Goal: Book appointment/travel/reservation

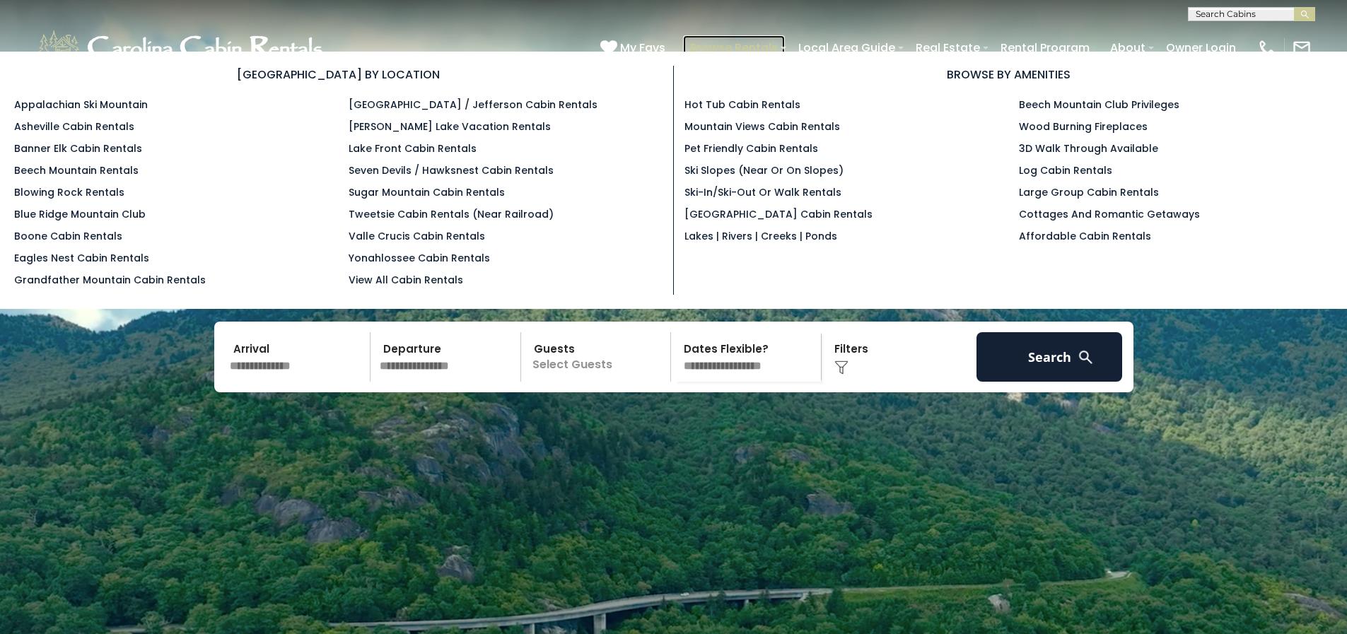
click at [715, 48] on link "Browse Rentals" at bounding box center [734, 47] width 102 height 25
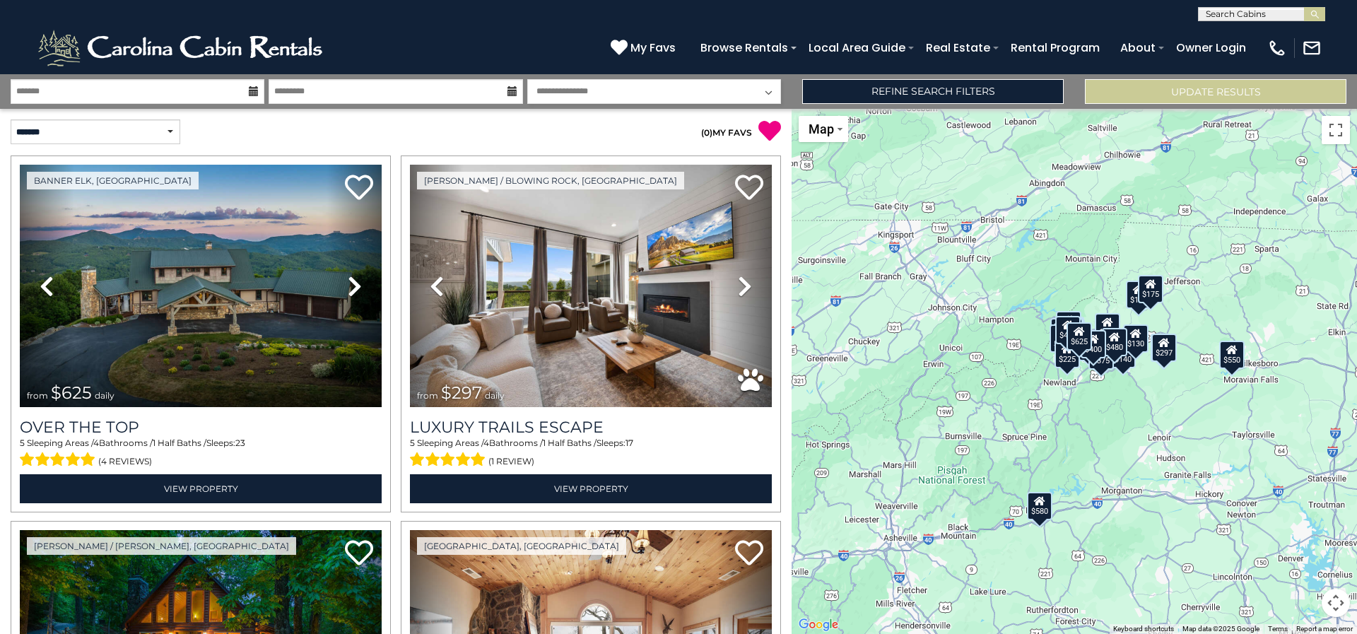
click at [1035, 510] on div "$580" at bounding box center [1039, 505] width 25 height 28
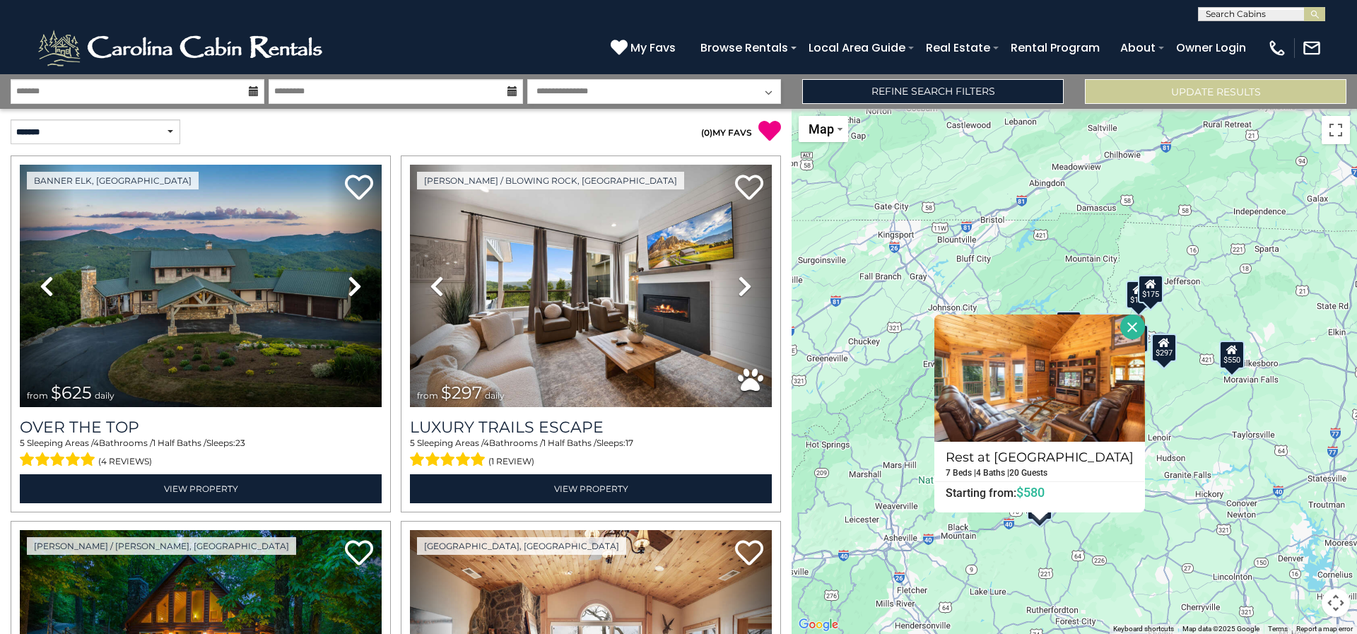
click at [1035, 510] on div "Rest at [GEOGRAPHIC_DATA] 7 Beds | 4 Baths | 20 Guests Distance from your point…" at bounding box center [1039, 414] width 211 height 198
click at [1055, 399] on img at bounding box center [1039, 378] width 211 height 127
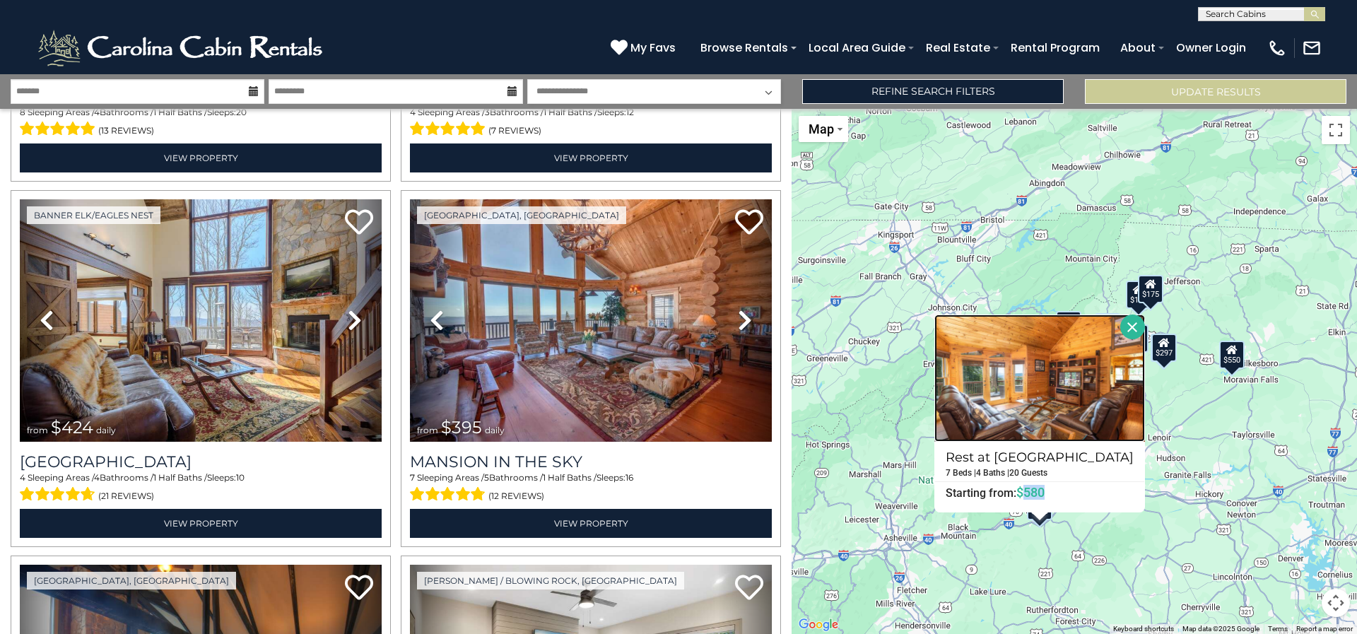
scroll to position [1117, 0]
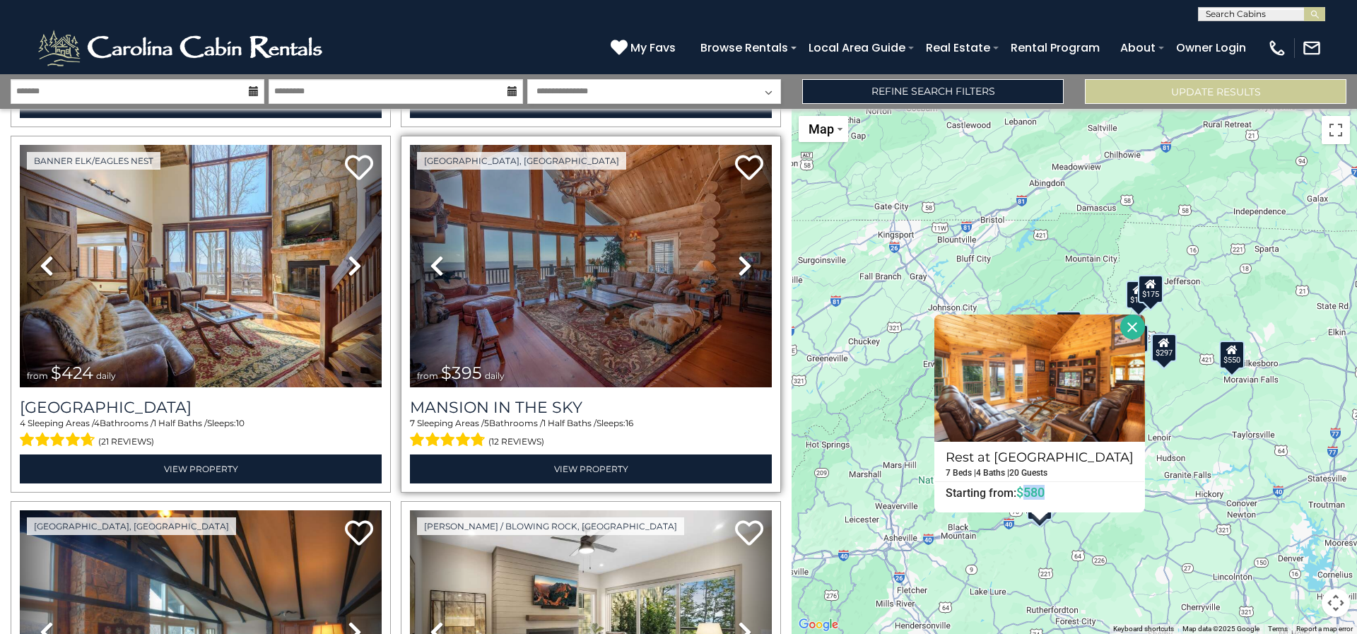
click at [738, 258] on icon at bounding box center [745, 265] width 14 height 23
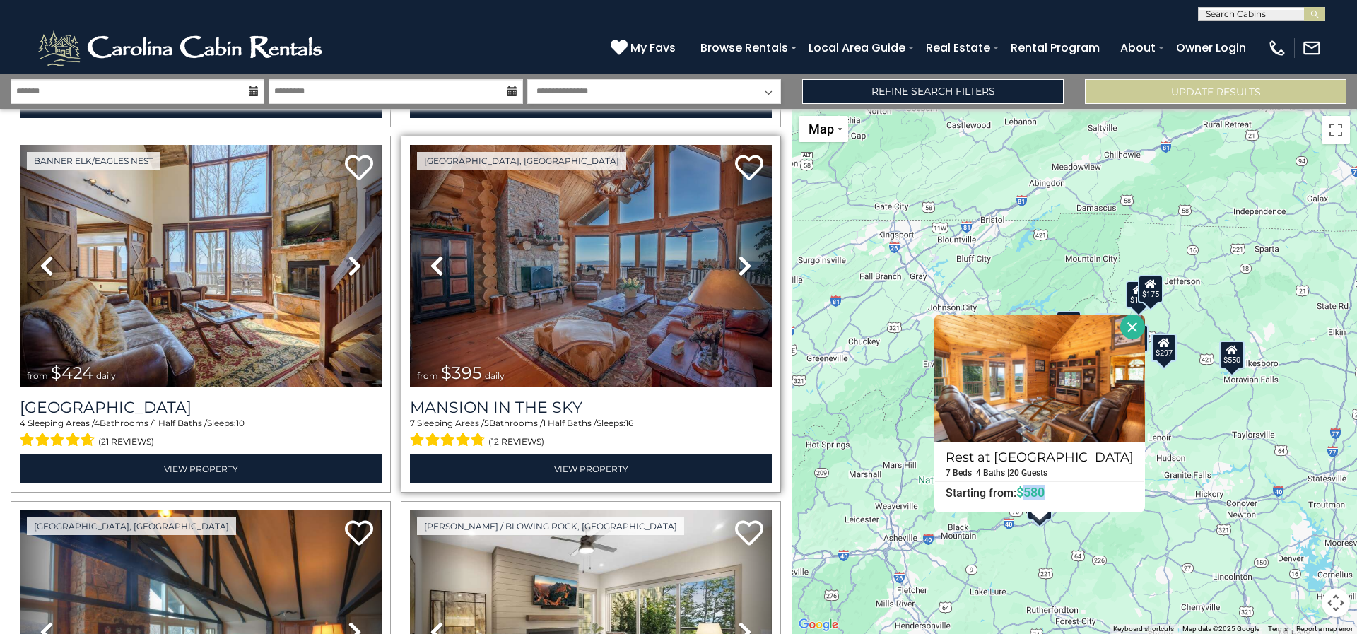
click at [738, 258] on icon at bounding box center [745, 265] width 14 height 23
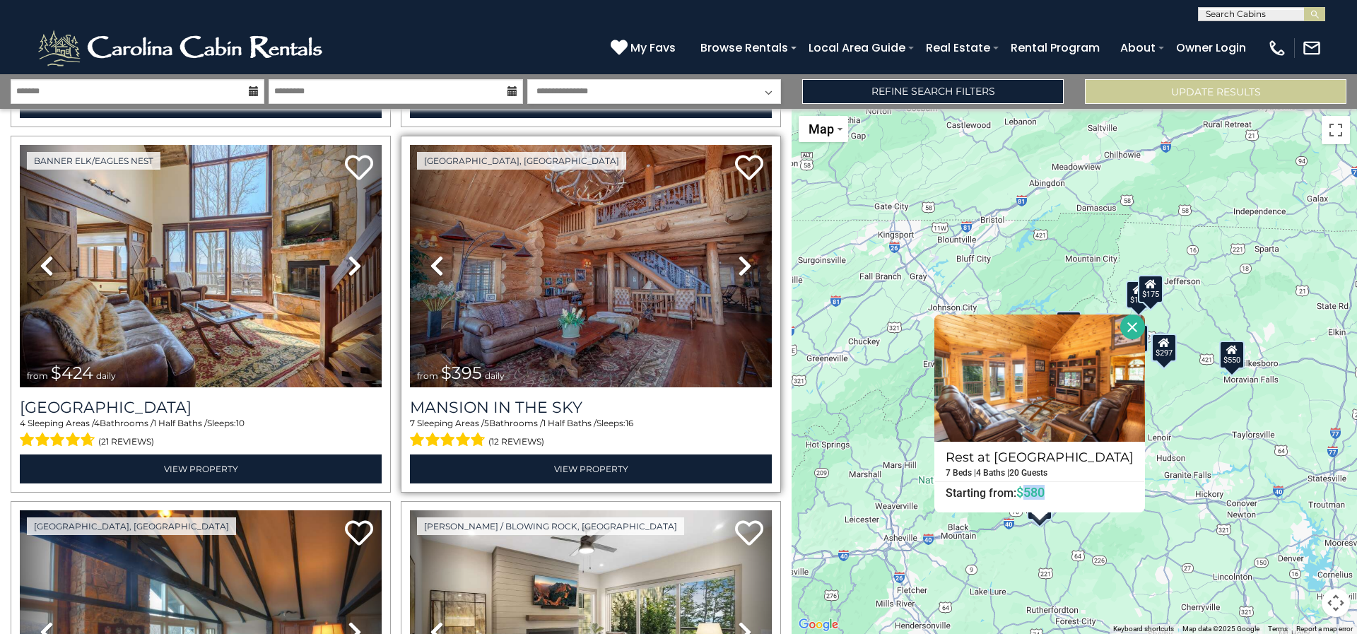
click at [738, 258] on icon at bounding box center [745, 265] width 14 height 23
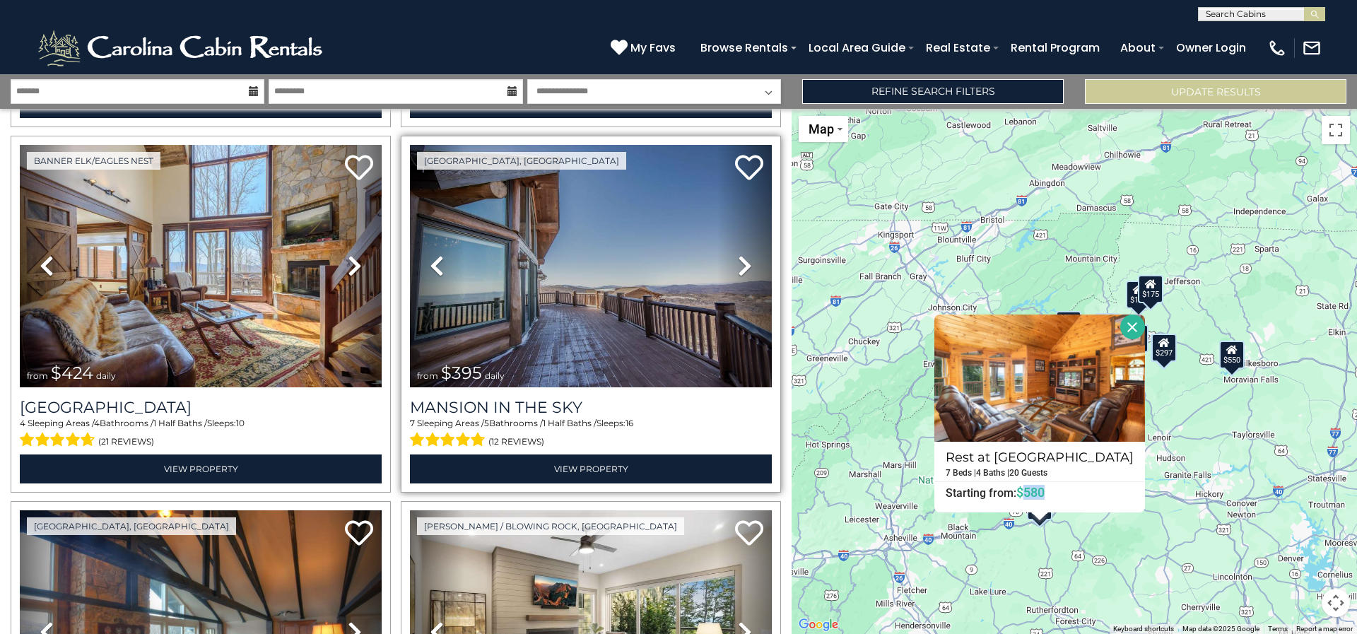
click at [738, 258] on icon at bounding box center [745, 265] width 14 height 23
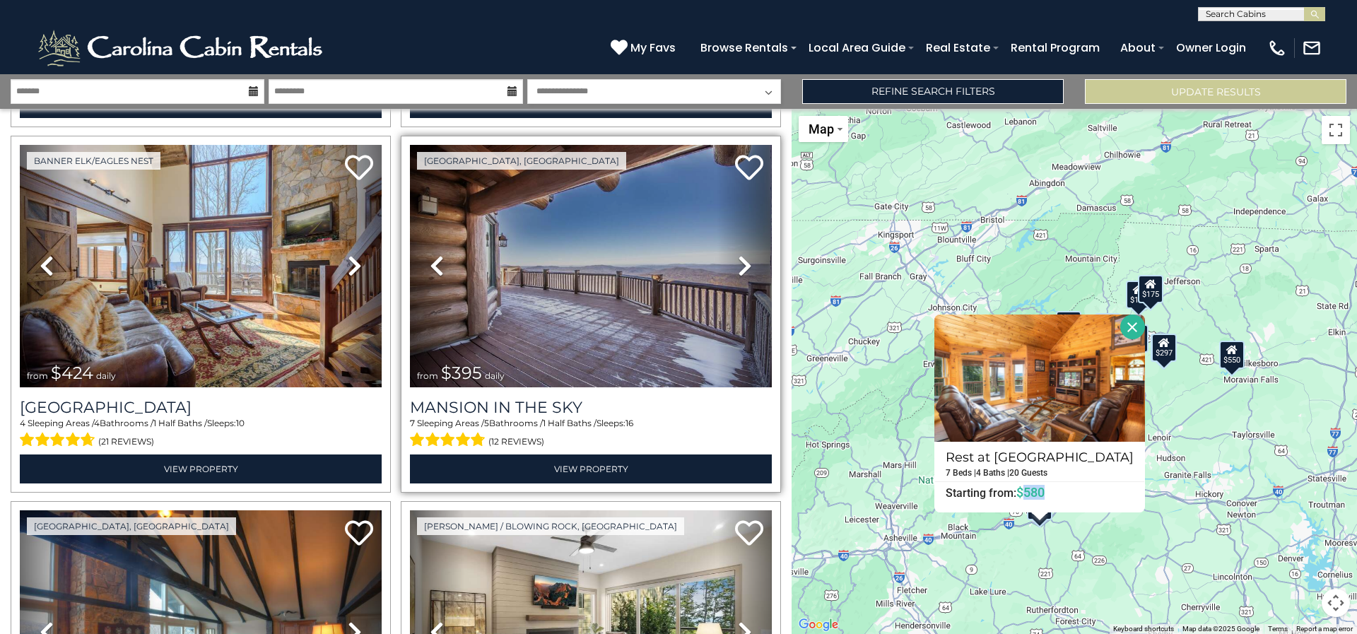
click at [447, 265] on link "Previous" at bounding box center [437, 266] width 54 height 242
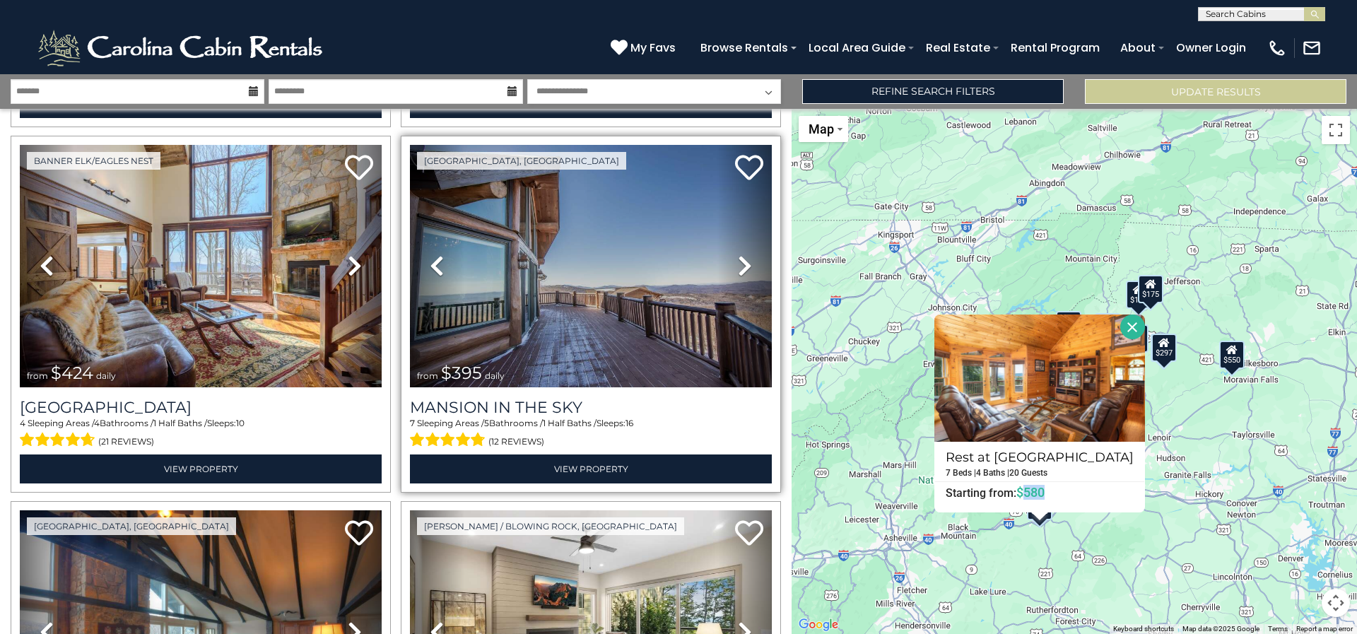
click at [739, 254] on icon at bounding box center [745, 265] width 14 height 23
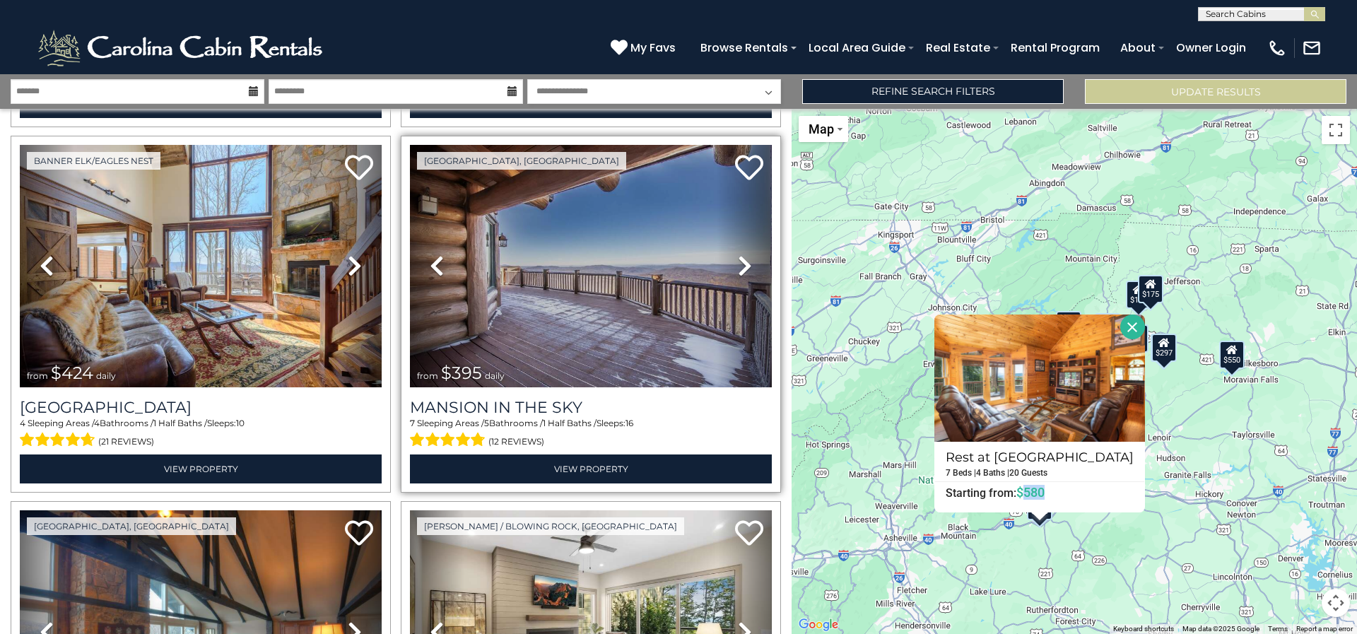
click at [739, 254] on icon at bounding box center [745, 265] width 14 height 23
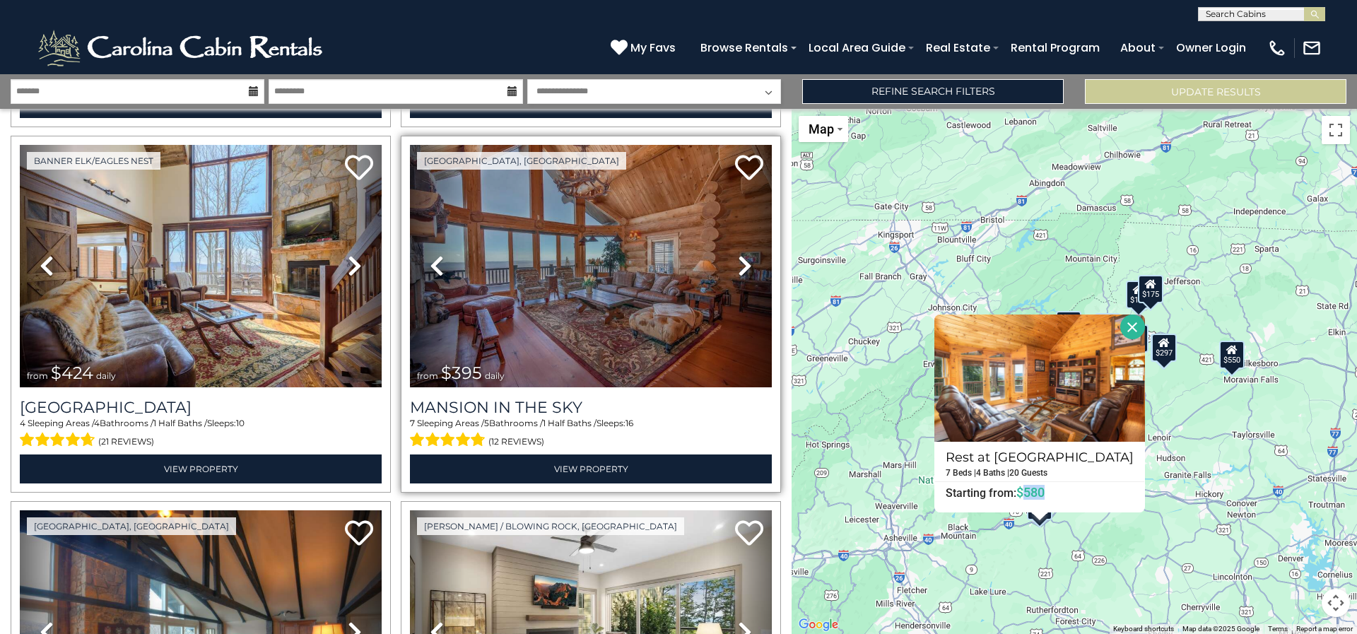
click at [739, 254] on icon at bounding box center [745, 265] width 14 height 23
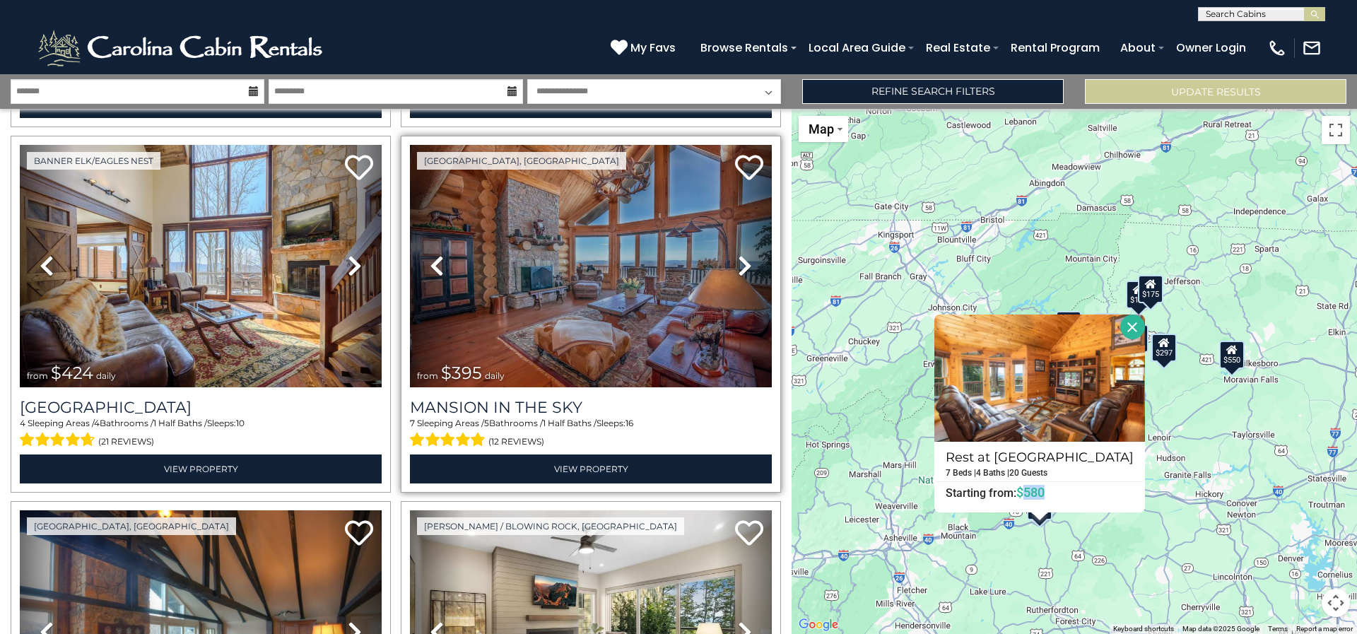
click at [739, 254] on icon at bounding box center [745, 265] width 14 height 23
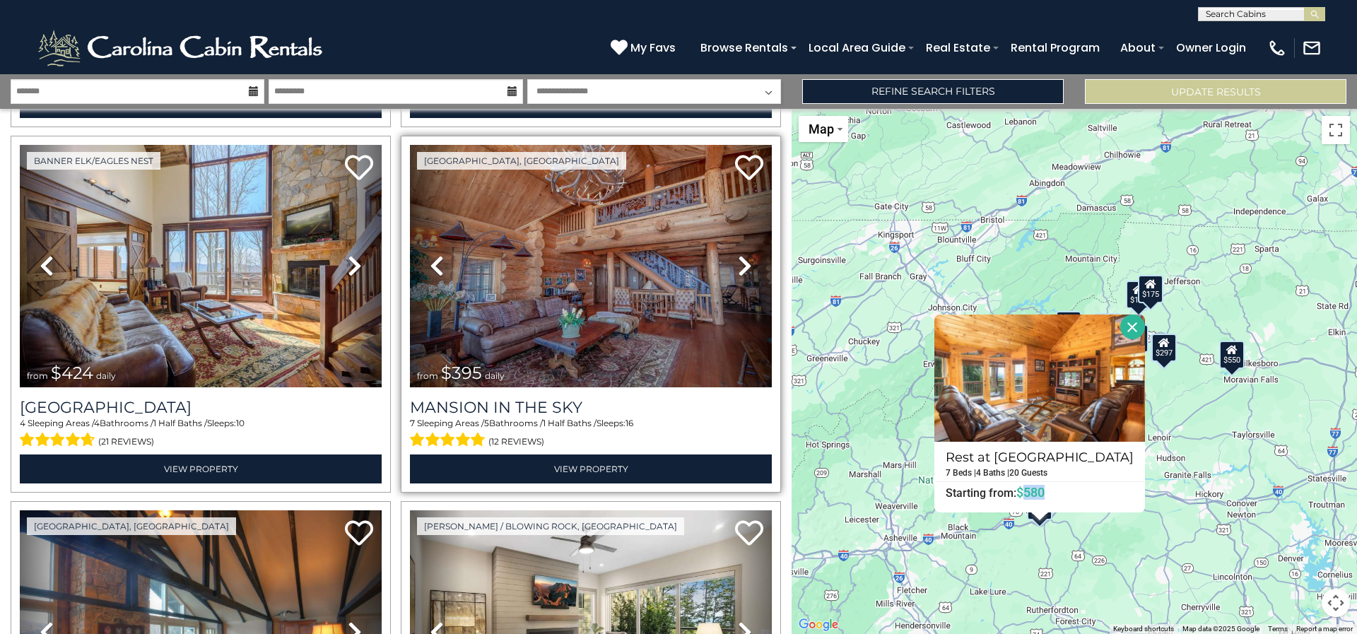
click at [739, 254] on icon at bounding box center [745, 265] width 14 height 23
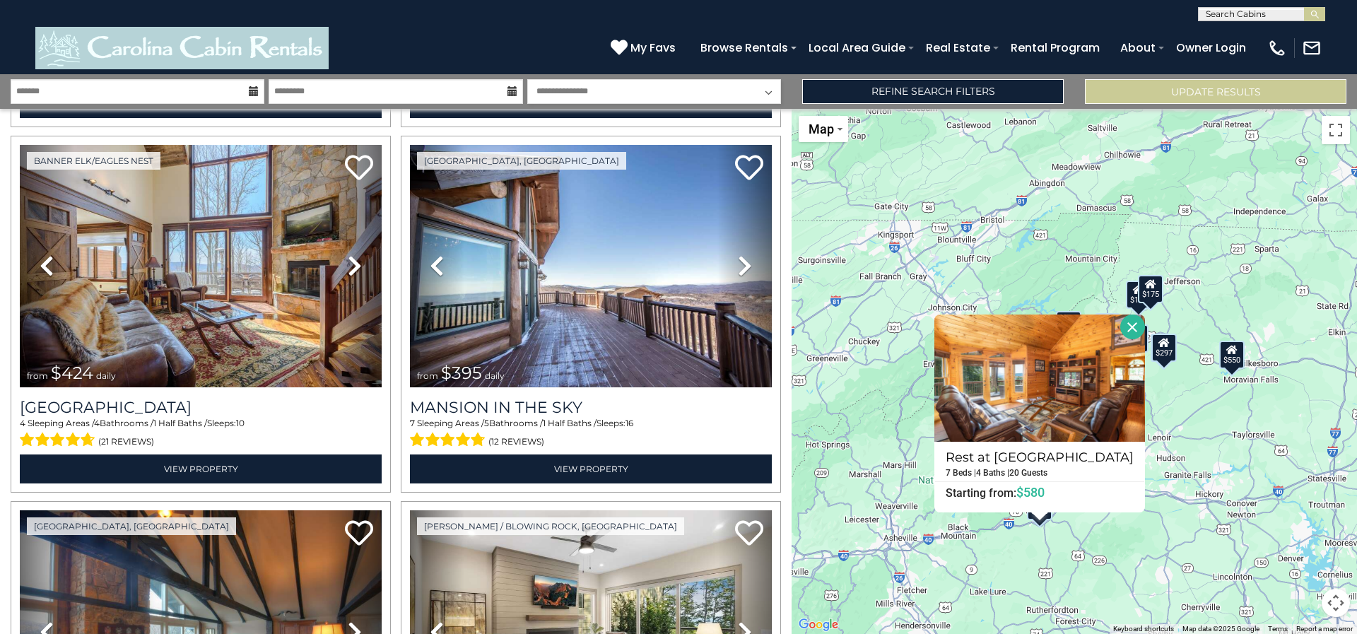
drag, startPoint x: 346, startPoint y: 43, endPoint x: 107, endPoint y: 40, distance: 239.6
click at [107, 40] on div "[PHONE_NUMBER] My Favs Browse Rentals Local Area Guide Activities & Attractions…" at bounding box center [678, 47] width 1357 height 53
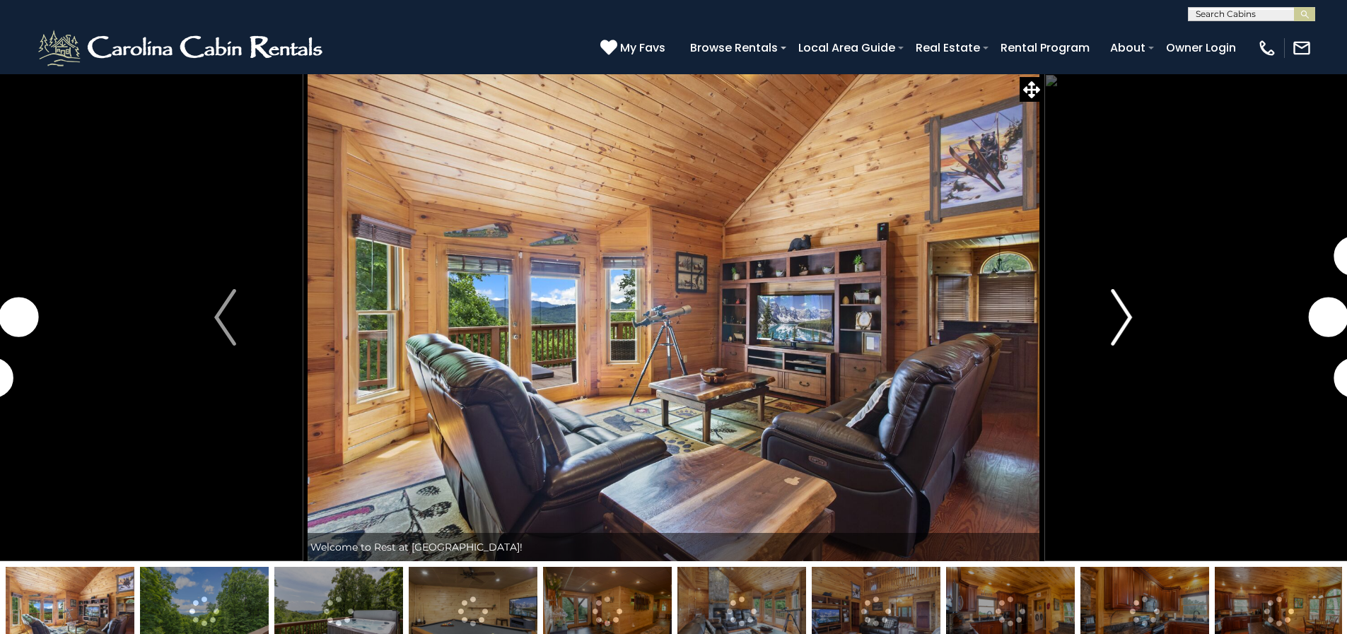
click at [1112, 312] on img "Next" at bounding box center [1120, 317] width 21 height 57
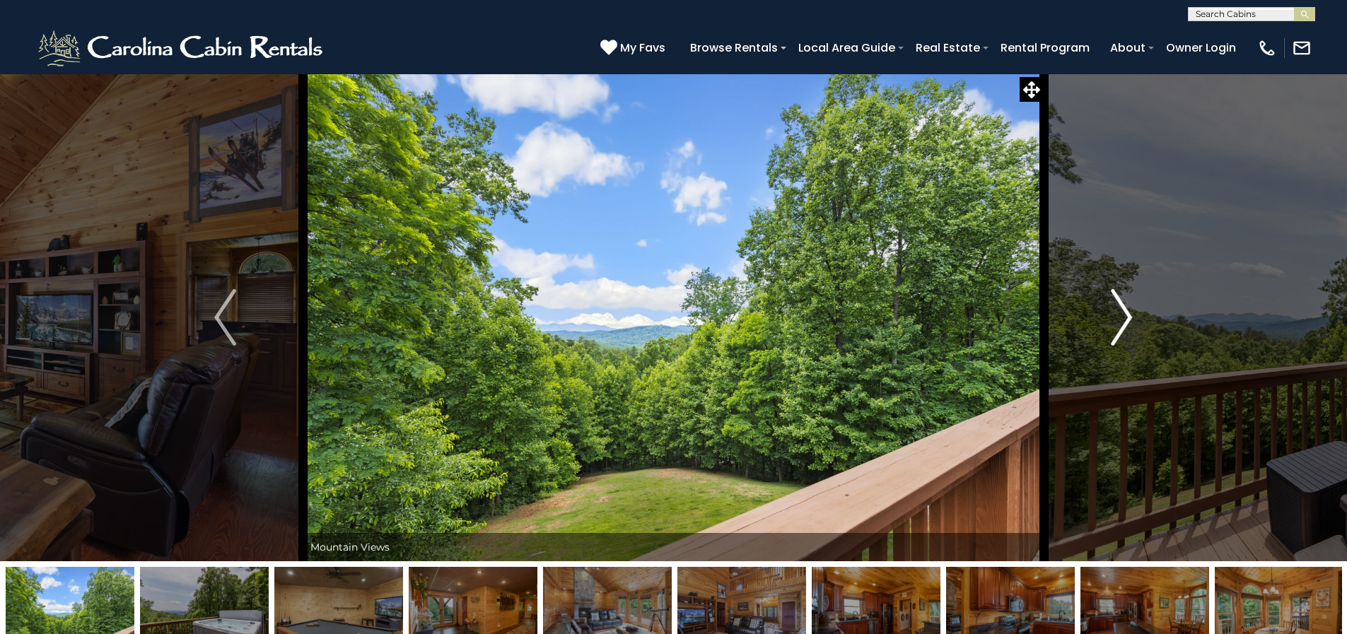
click at [1112, 312] on img "Next" at bounding box center [1120, 317] width 21 height 57
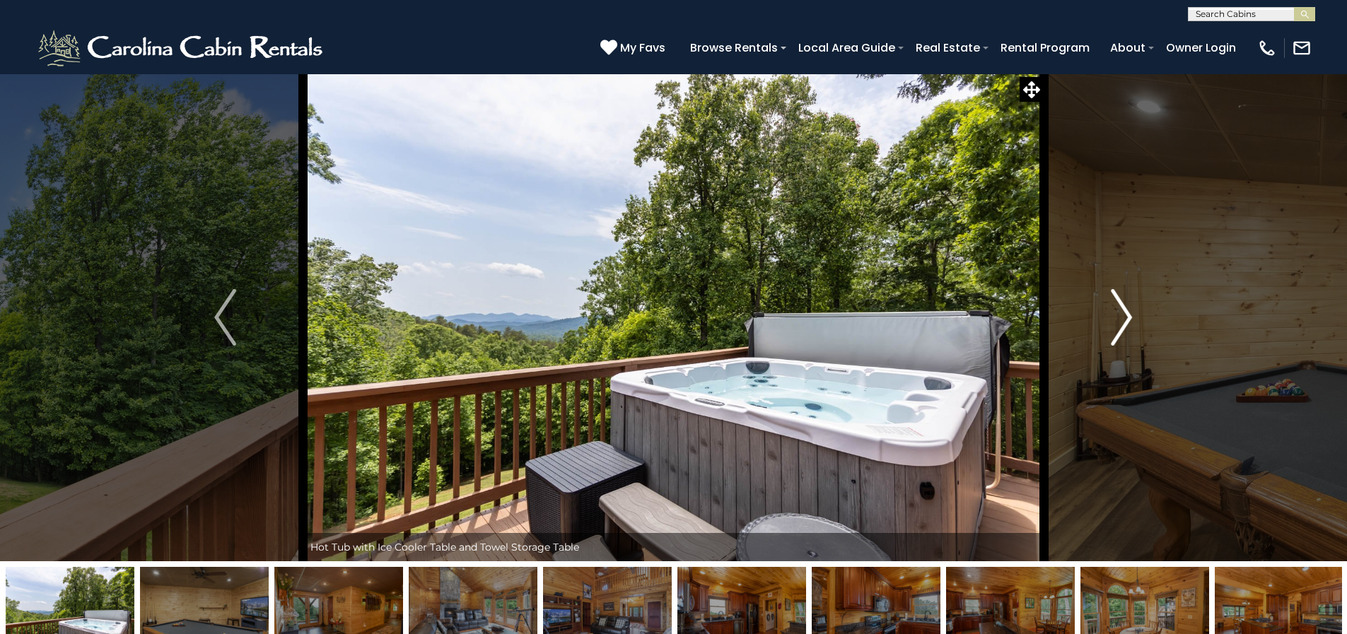
click at [1112, 312] on img "Next" at bounding box center [1120, 317] width 21 height 57
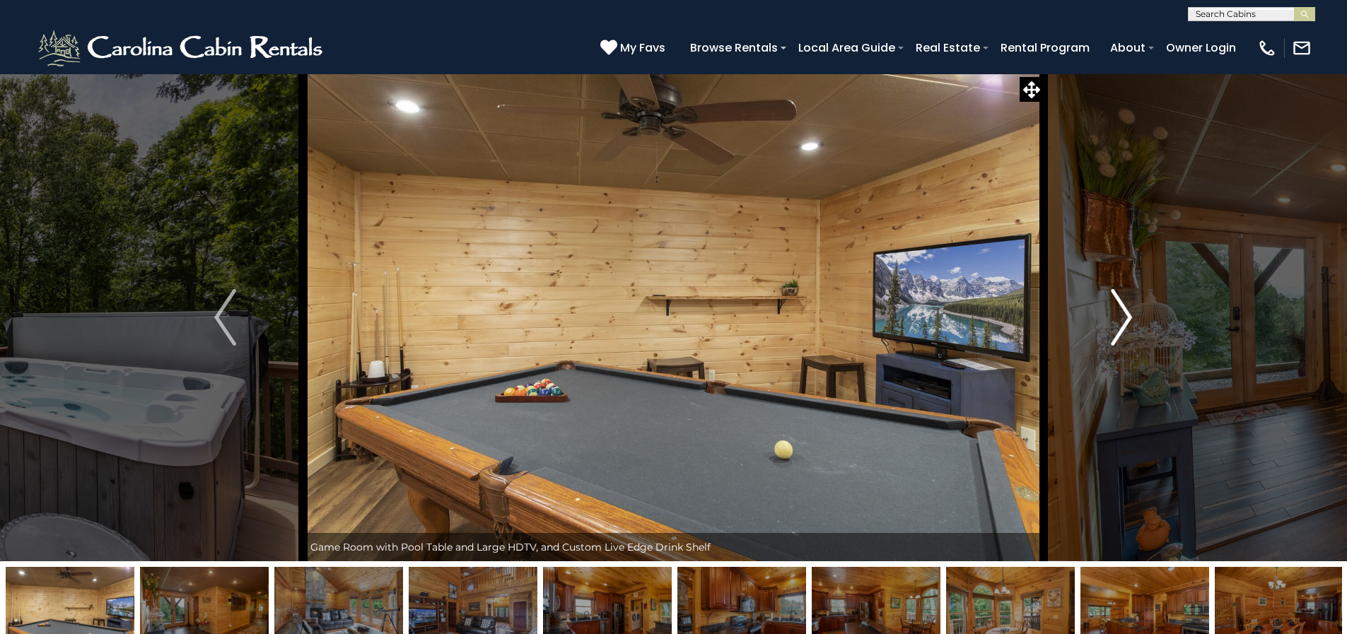
click at [1112, 312] on img "Next" at bounding box center [1120, 317] width 21 height 57
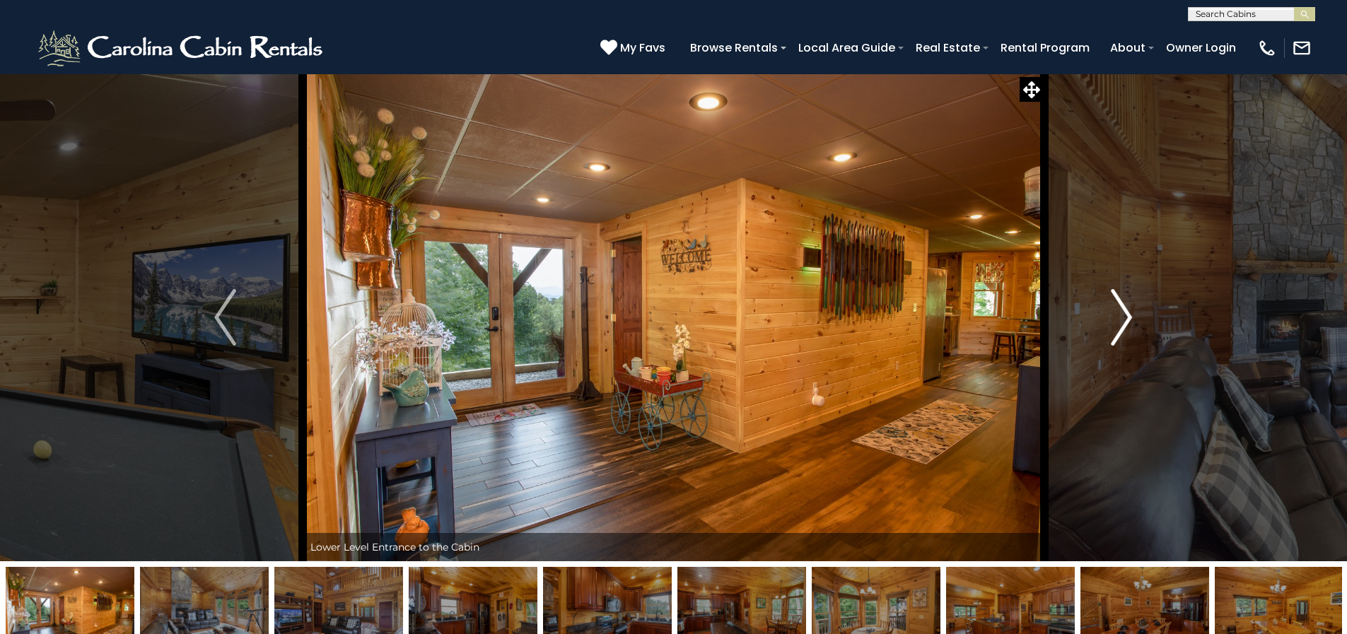
click at [1112, 312] on img "Next" at bounding box center [1120, 317] width 21 height 57
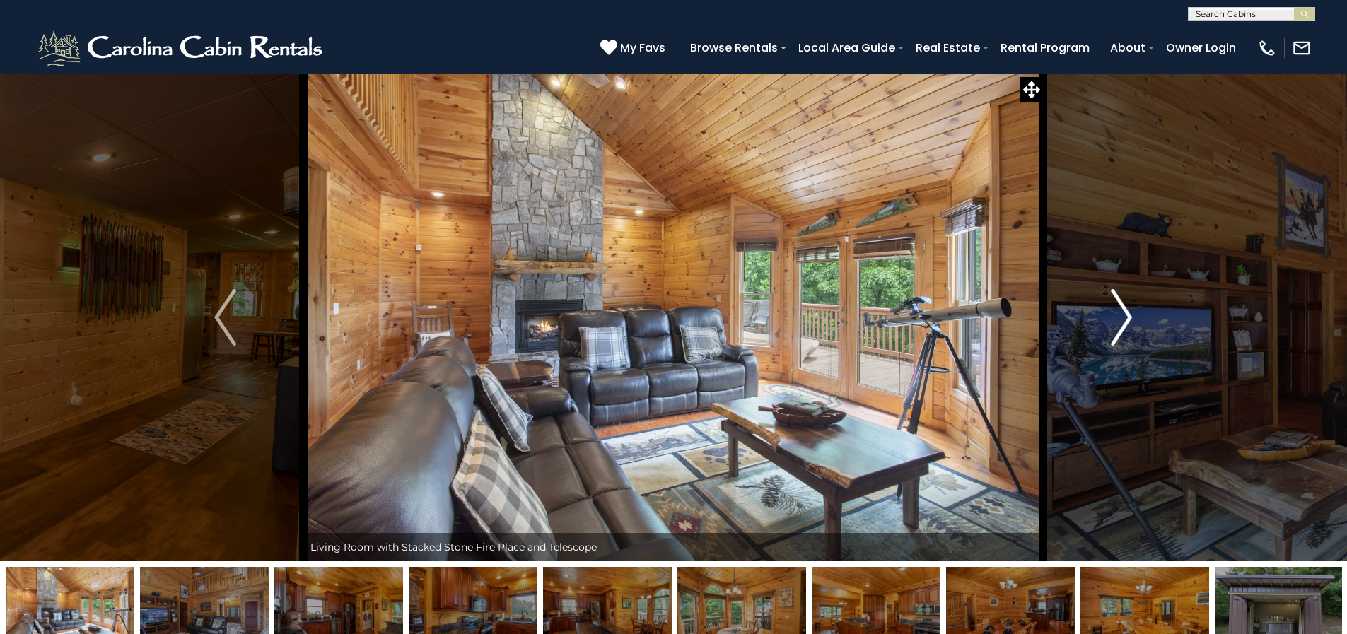
click at [1112, 312] on img "Next" at bounding box center [1120, 317] width 21 height 57
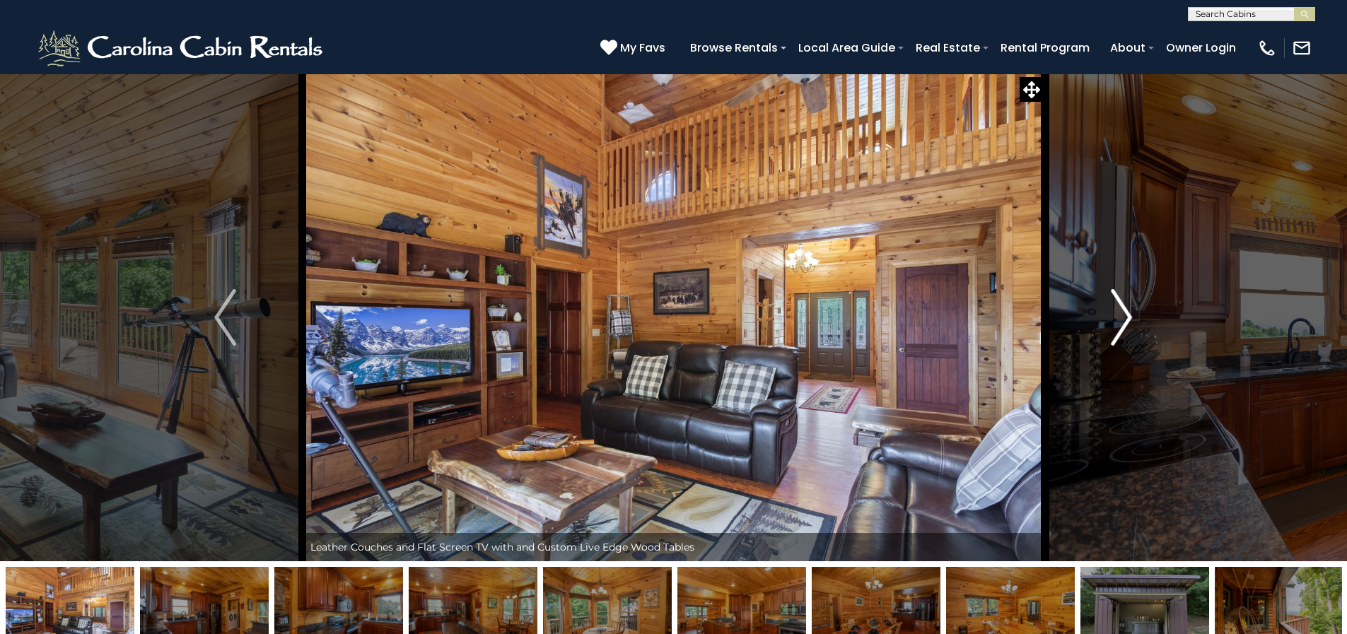
click at [1112, 312] on img "Next" at bounding box center [1120, 317] width 21 height 57
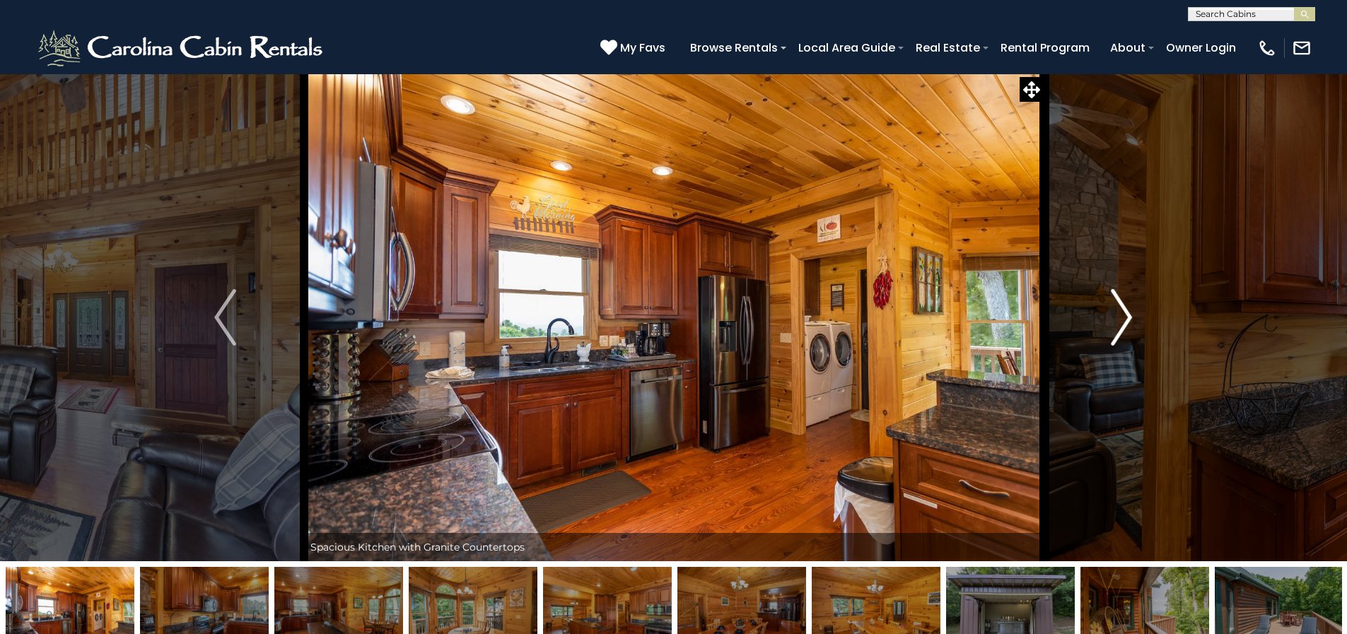
click at [1112, 312] on img "Next" at bounding box center [1120, 317] width 21 height 57
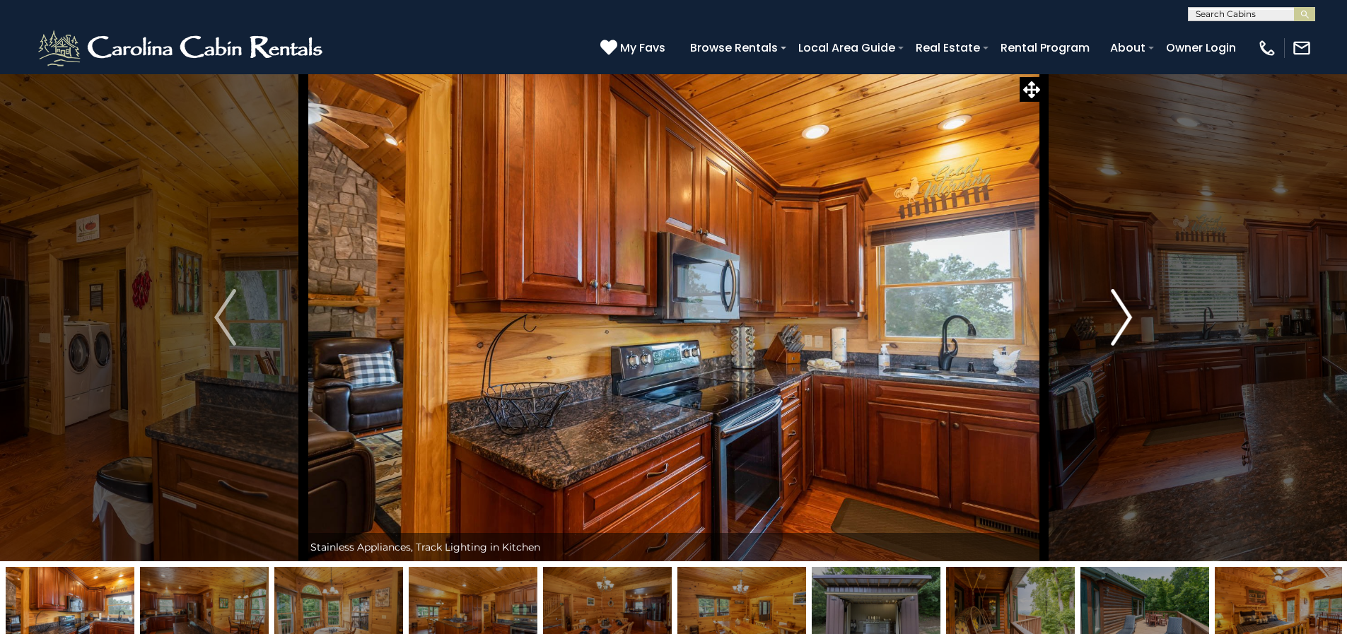
click at [1112, 312] on img "Next" at bounding box center [1120, 317] width 21 height 57
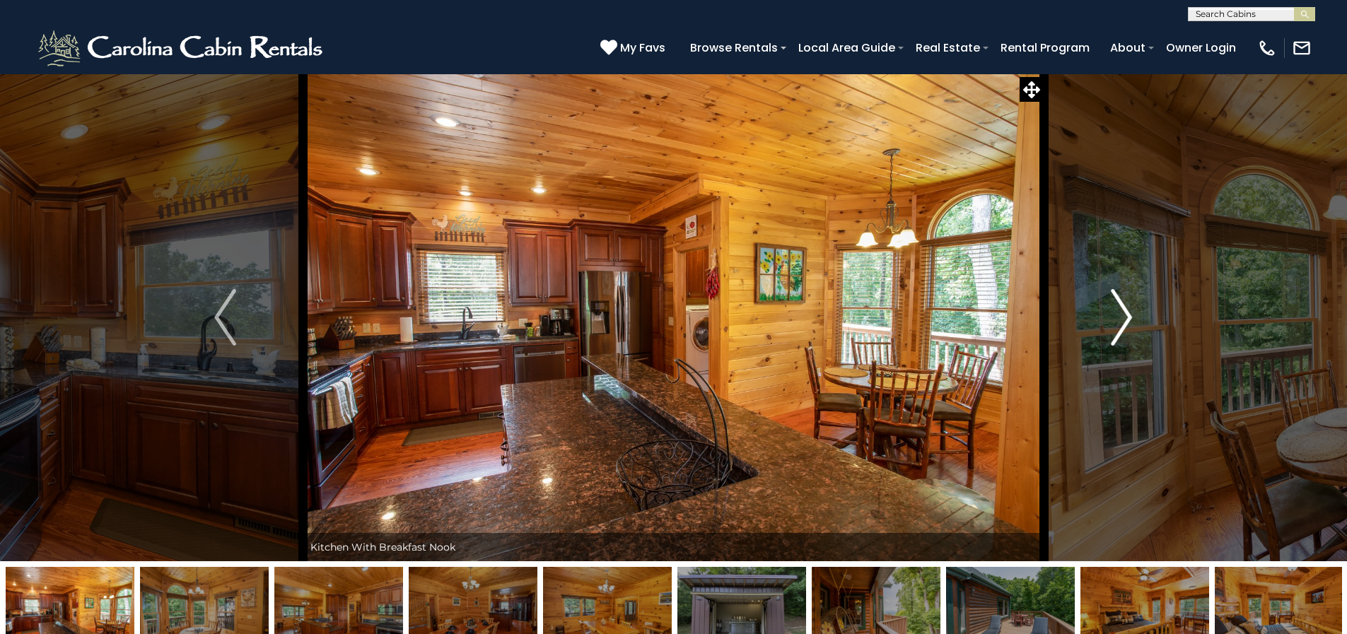
click at [1112, 312] on img "Next" at bounding box center [1120, 317] width 21 height 57
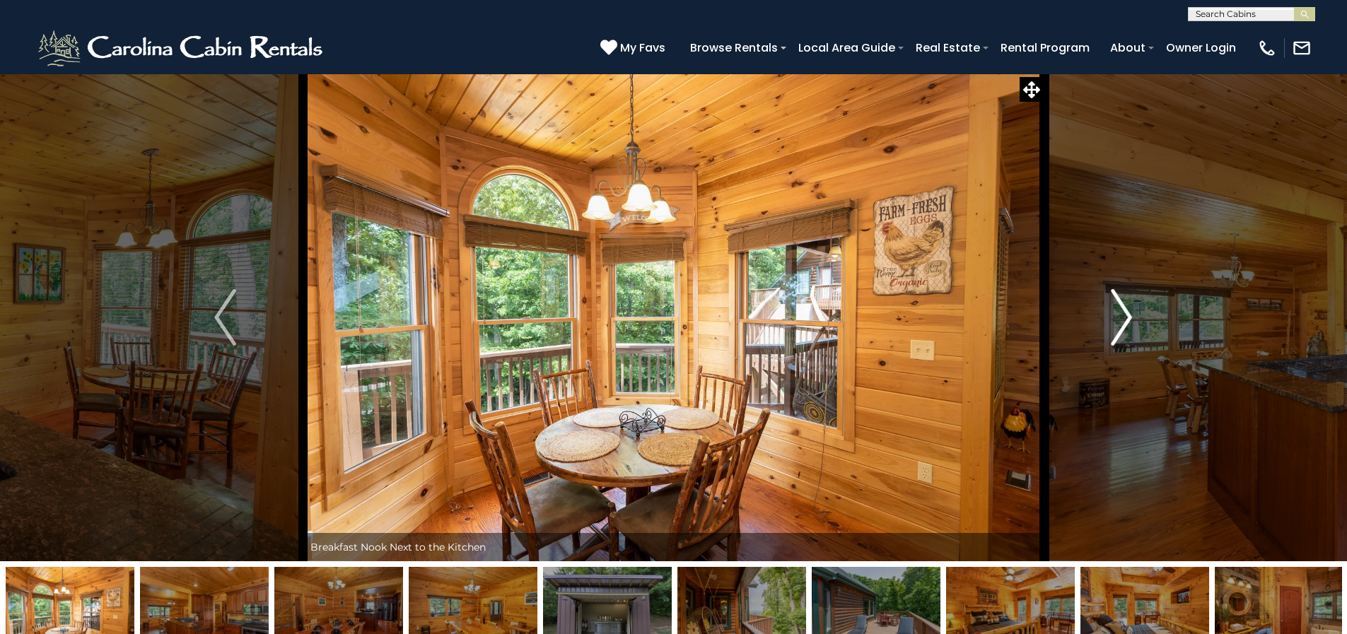
click at [1112, 312] on img "Next" at bounding box center [1120, 317] width 21 height 57
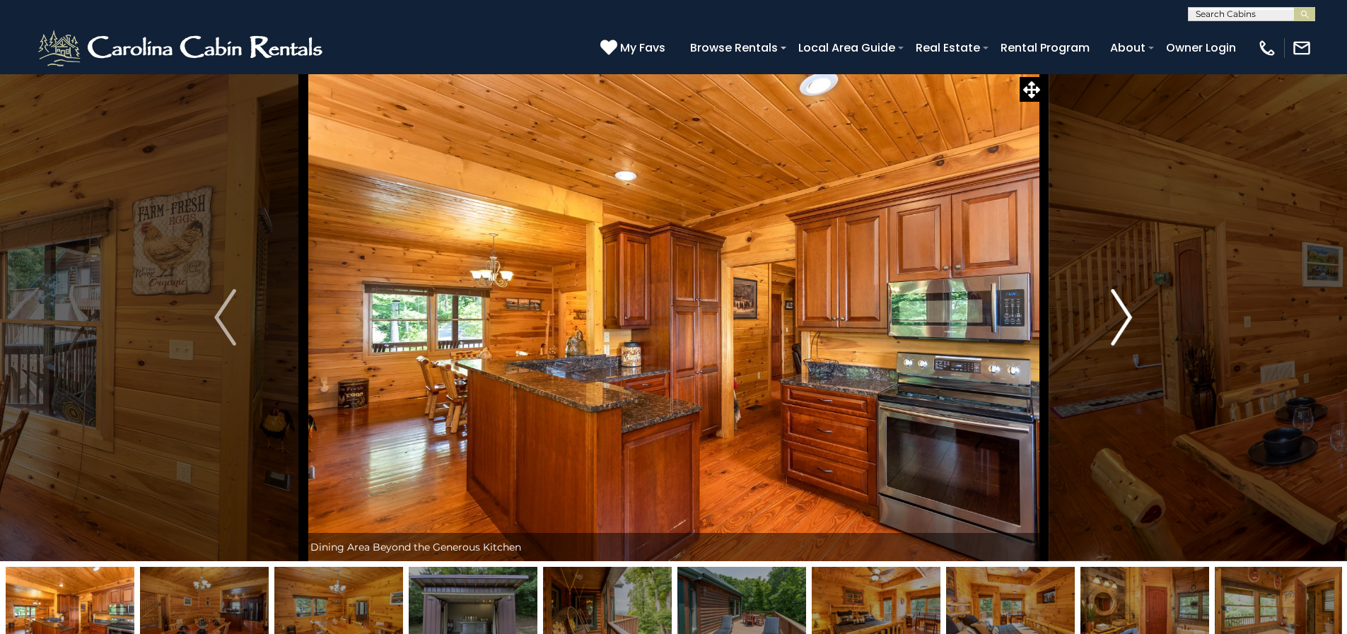
click at [1112, 312] on img "Next" at bounding box center [1120, 317] width 21 height 57
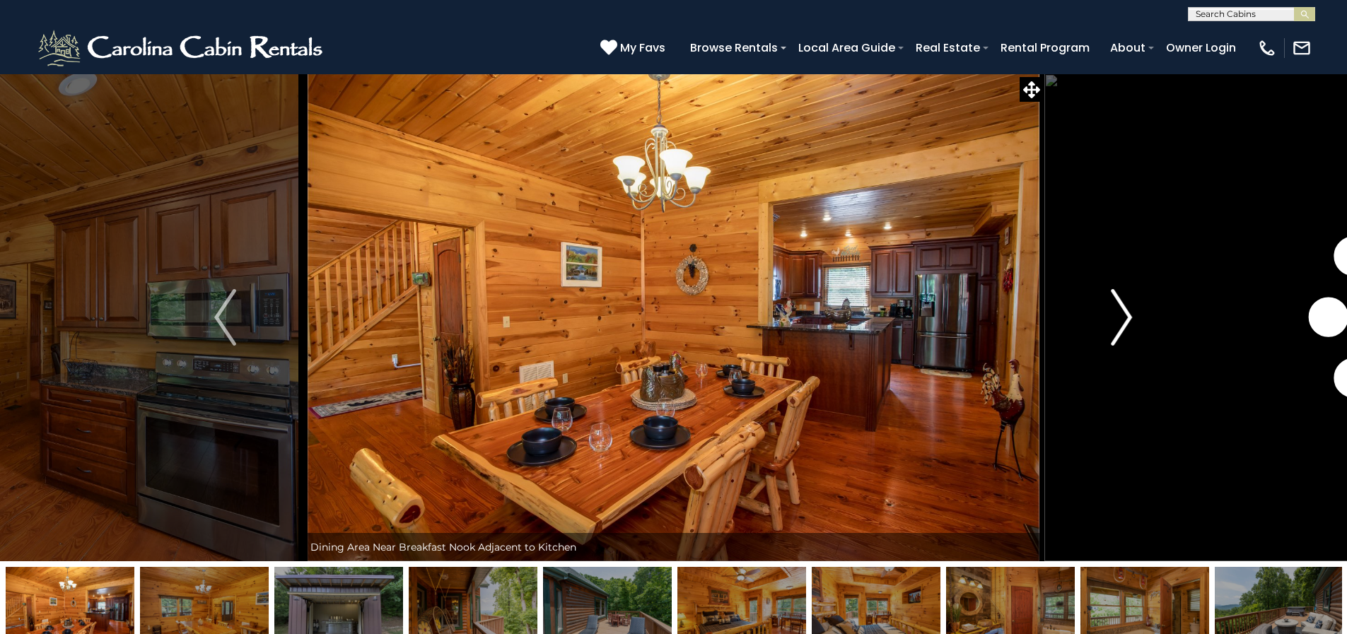
click at [1112, 312] on img "Next" at bounding box center [1120, 317] width 21 height 57
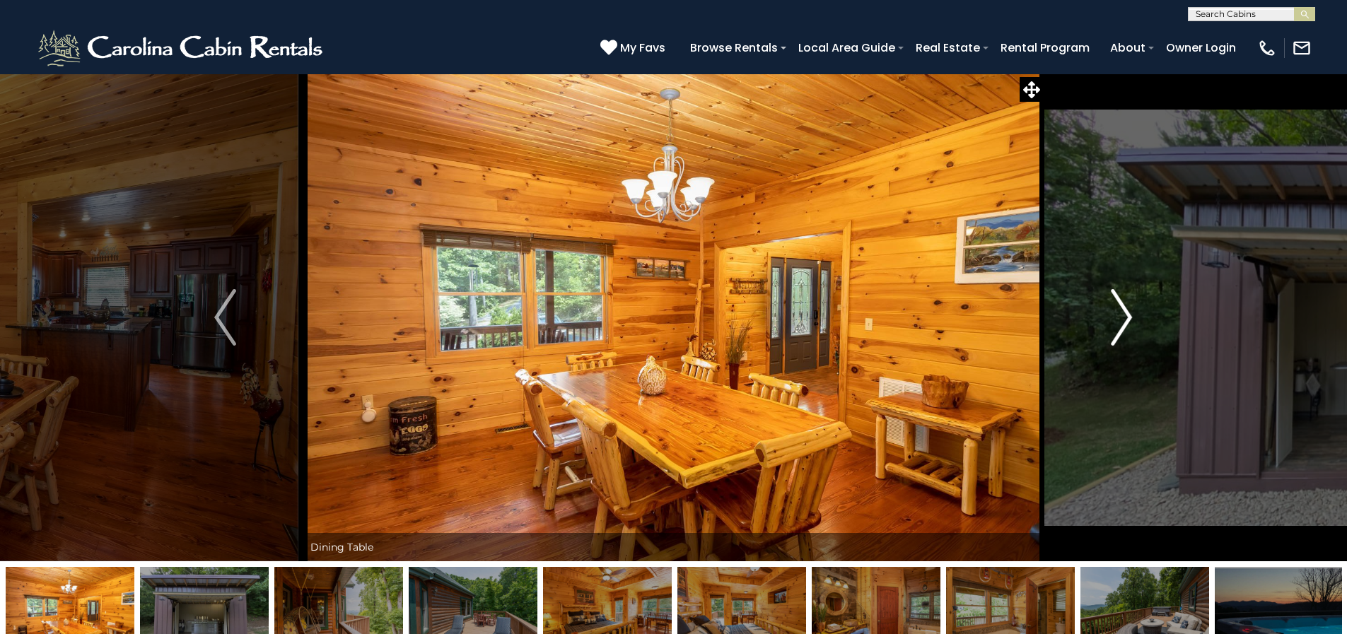
click at [1112, 312] on img "Next" at bounding box center [1120, 317] width 21 height 57
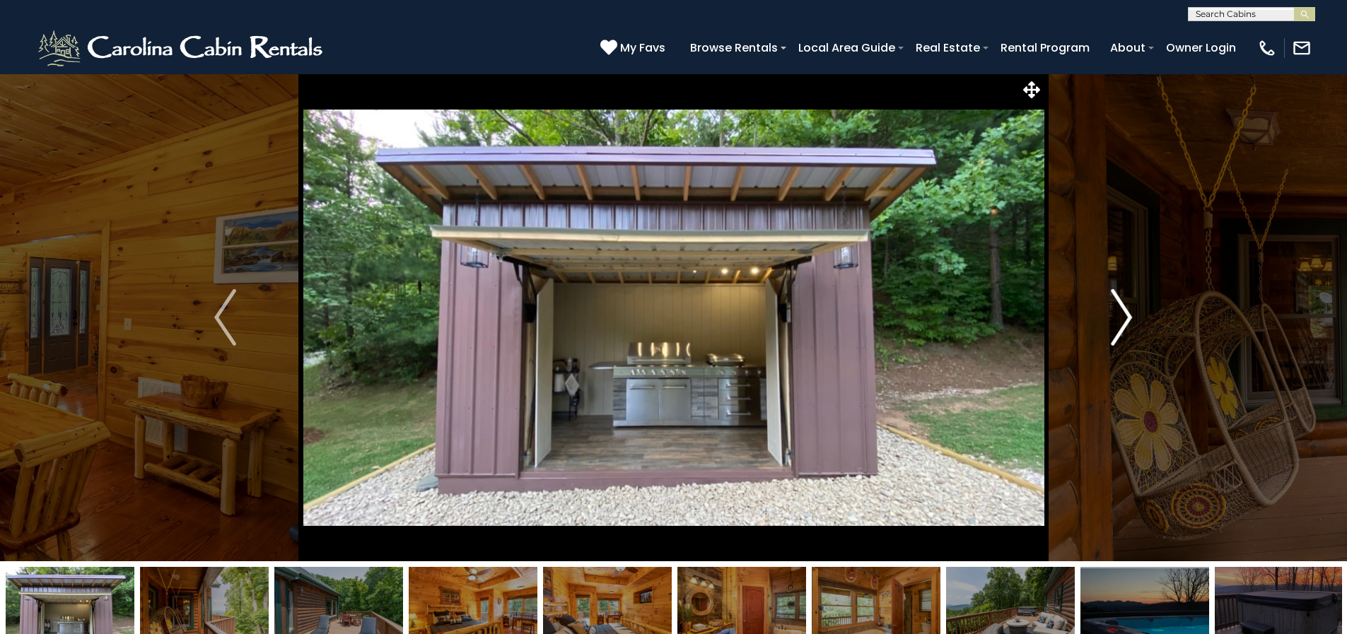
click at [1112, 312] on img "Next" at bounding box center [1120, 317] width 21 height 57
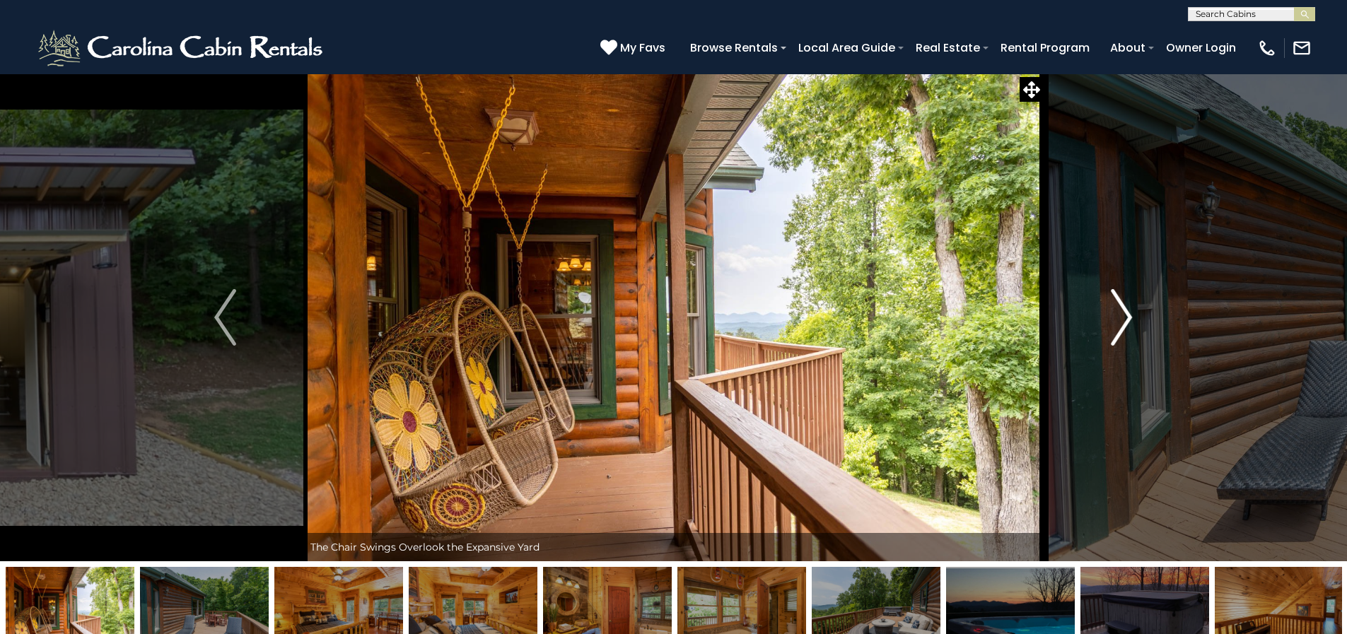
click at [1112, 312] on img "Next" at bounding box center [1120, 317] width 21 height 57
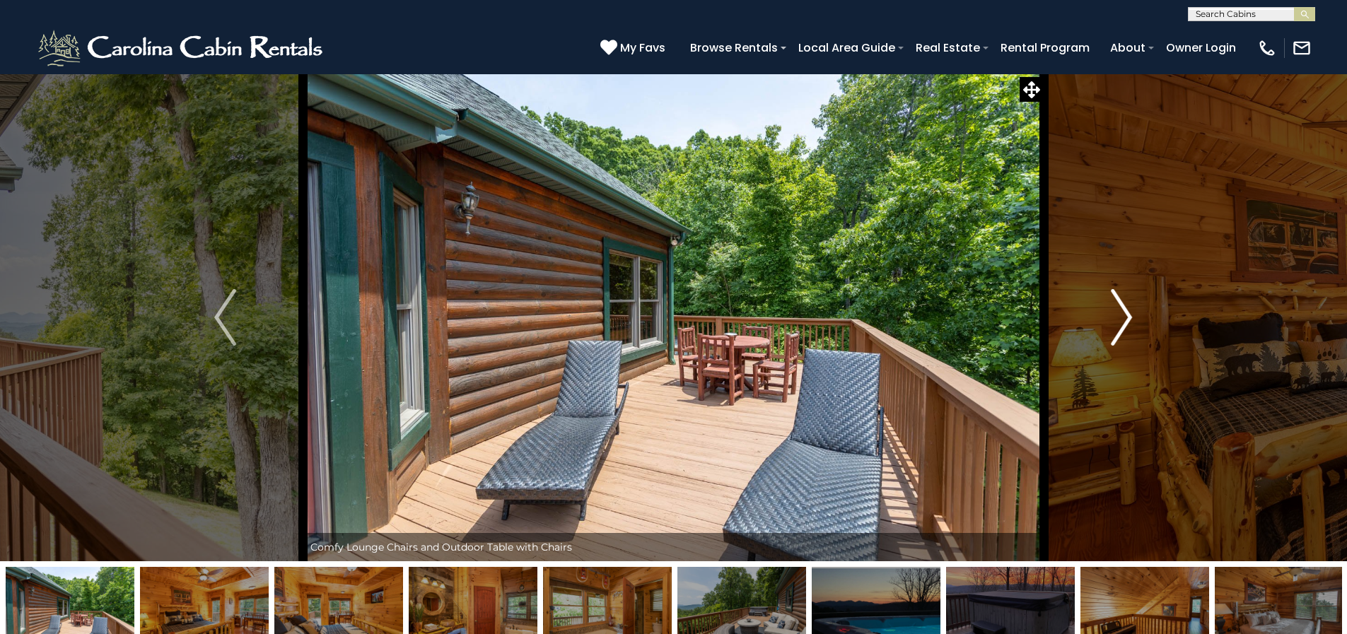
click at [1112, 312] on img "Next" at bounding box center [1120, 317] width 21 height 57
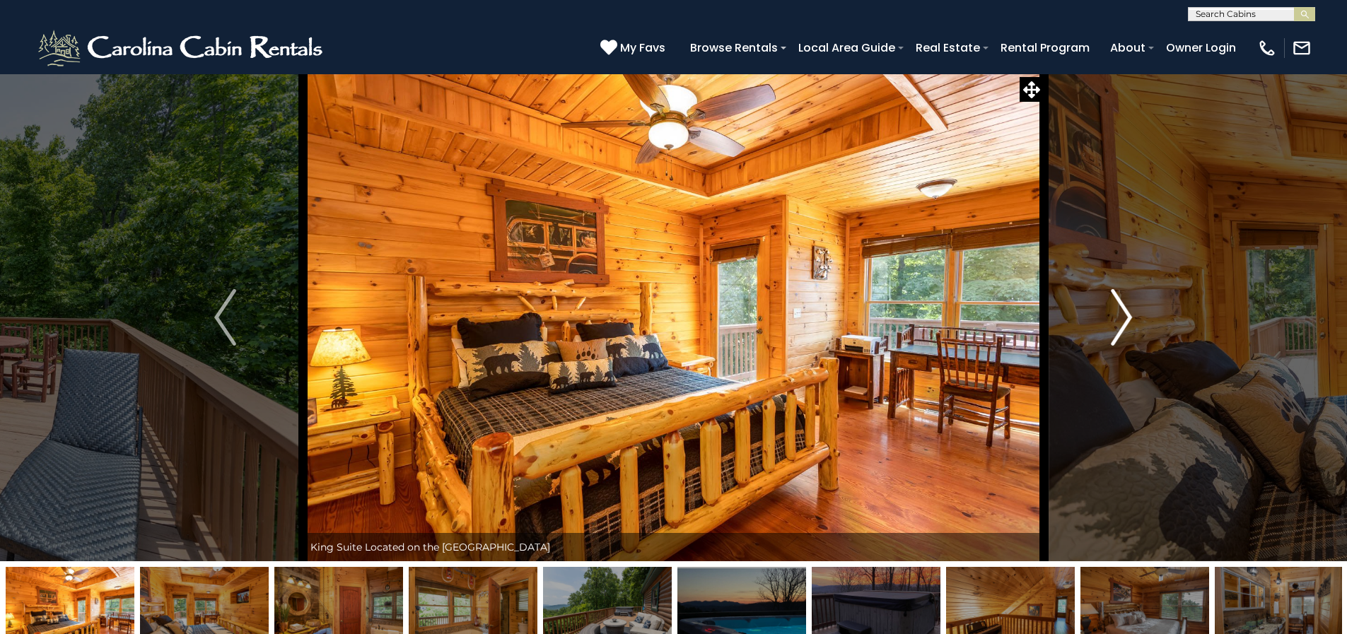
click at [1112, 312] on img "Next" at bounding box center [1120, 317] width 21 height 57
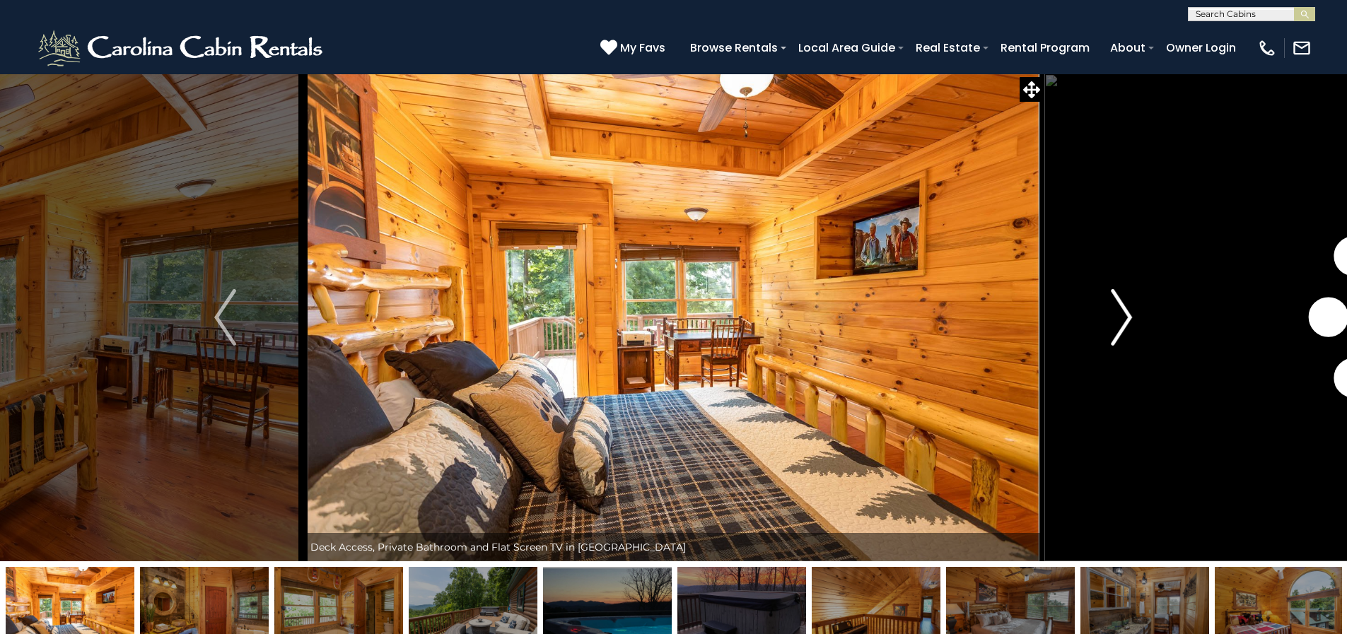
click at [1112, 312] on img "Next" at bounding box center [1120, 317] width 21 height 57
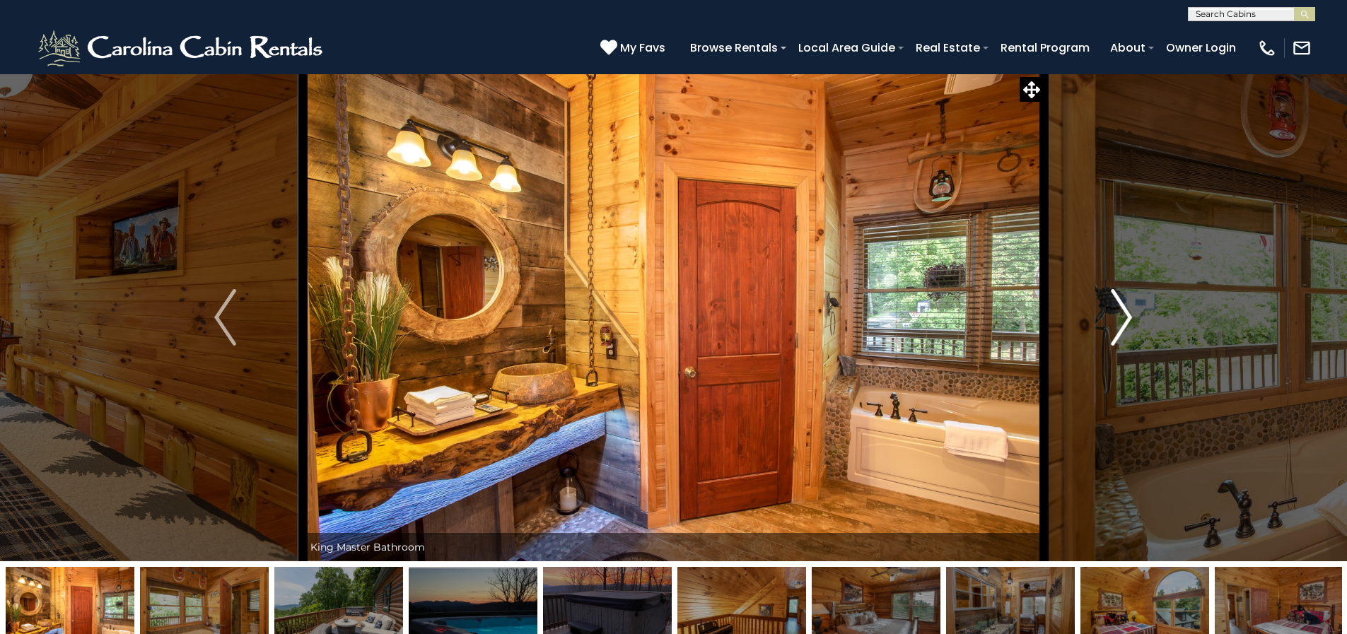
click at [1112, 312] on img "Next" at bounding box center [1120, 317] width 21 height 57
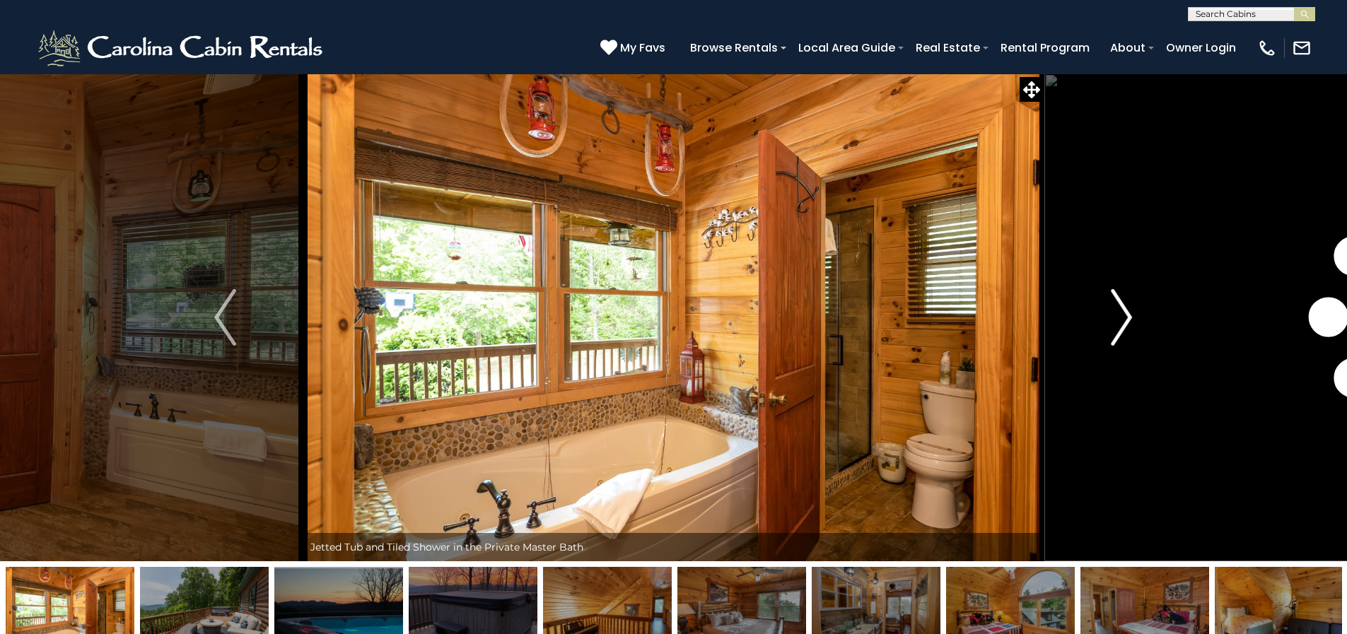
click at [1112, 312] on img "Next" at bounding box center [1120, 317] width 21 height 57
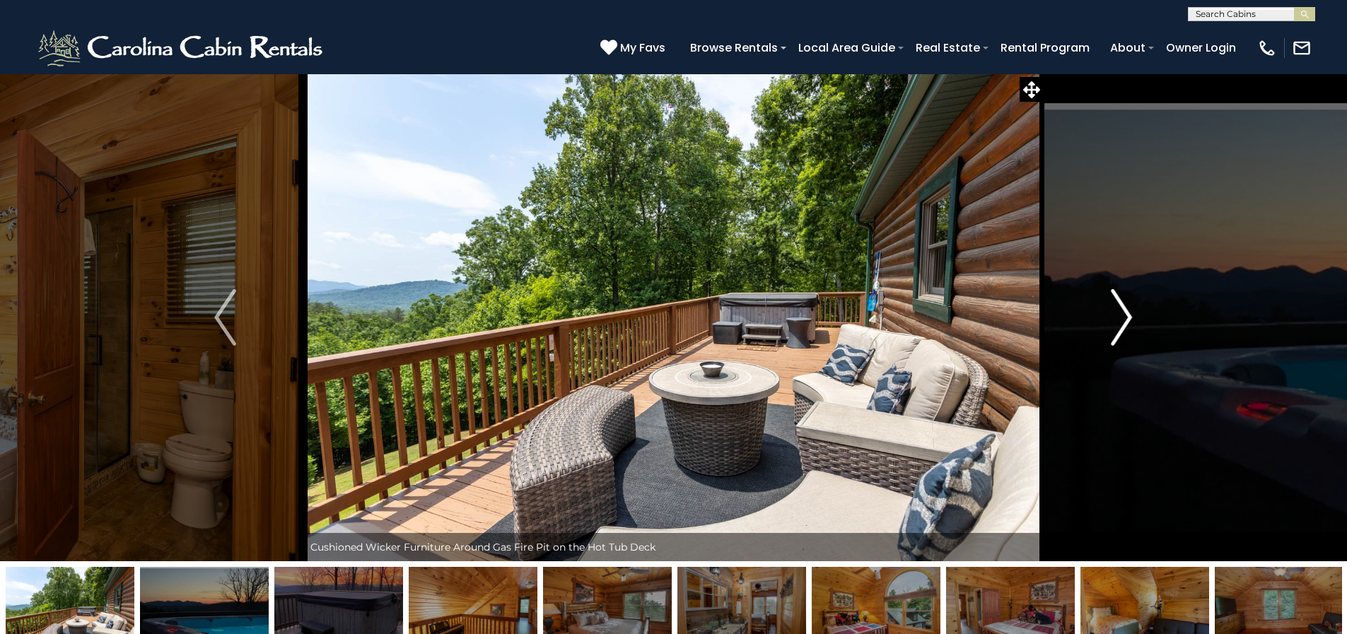
click at [1112, 312] on img "Next" at bounding box center [1120, 317] width 21 height 57
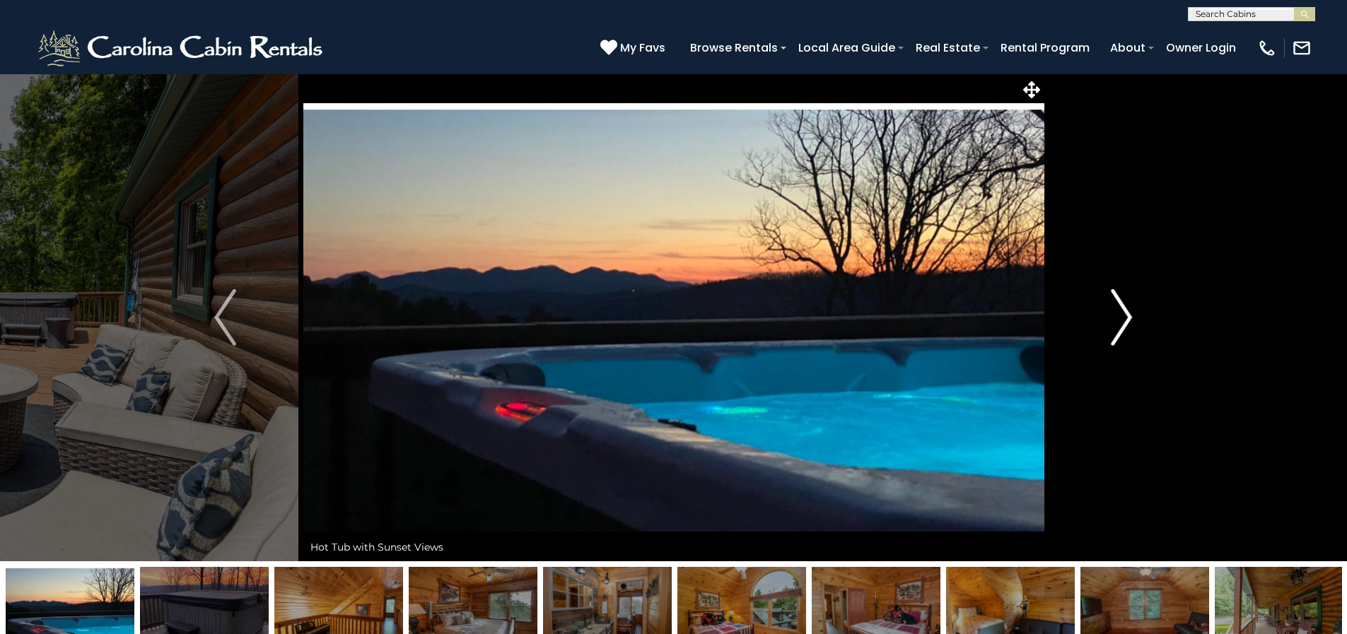
click at [1112, 312] on img "Next" at bounding box center [1120, 317] width 21 height 57
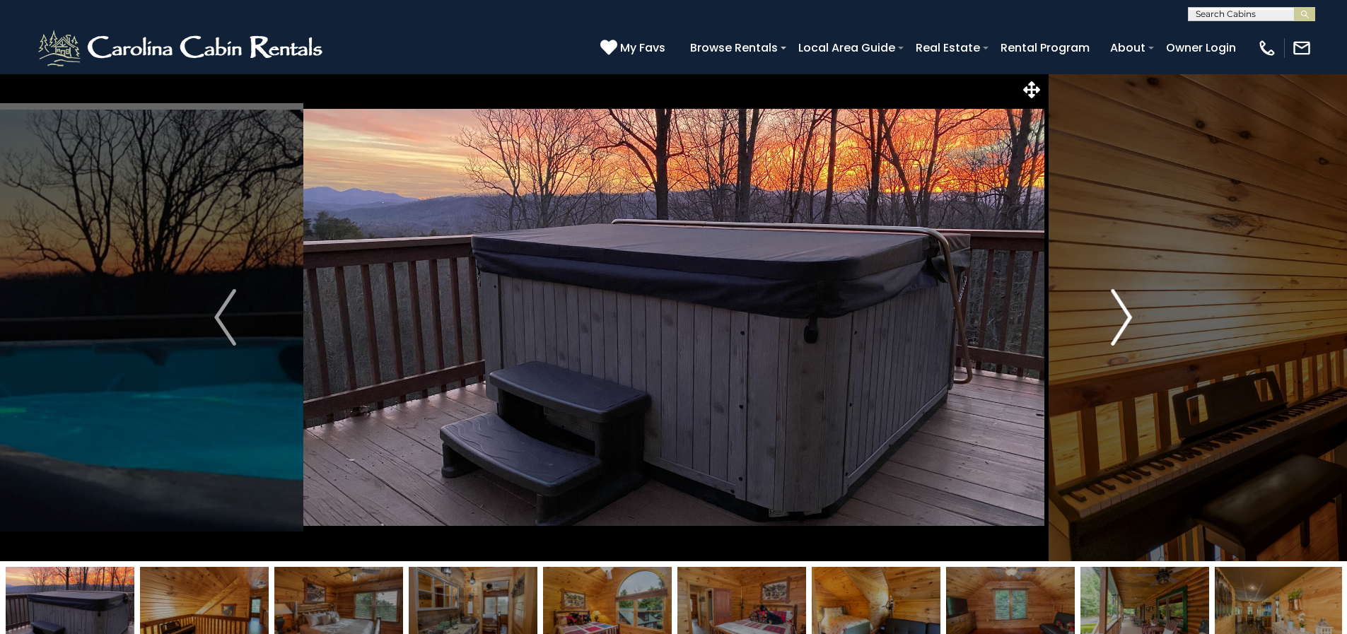
click at [1130, 317] on img "Next" at bounding box center [1120, 317] width 21 height 57
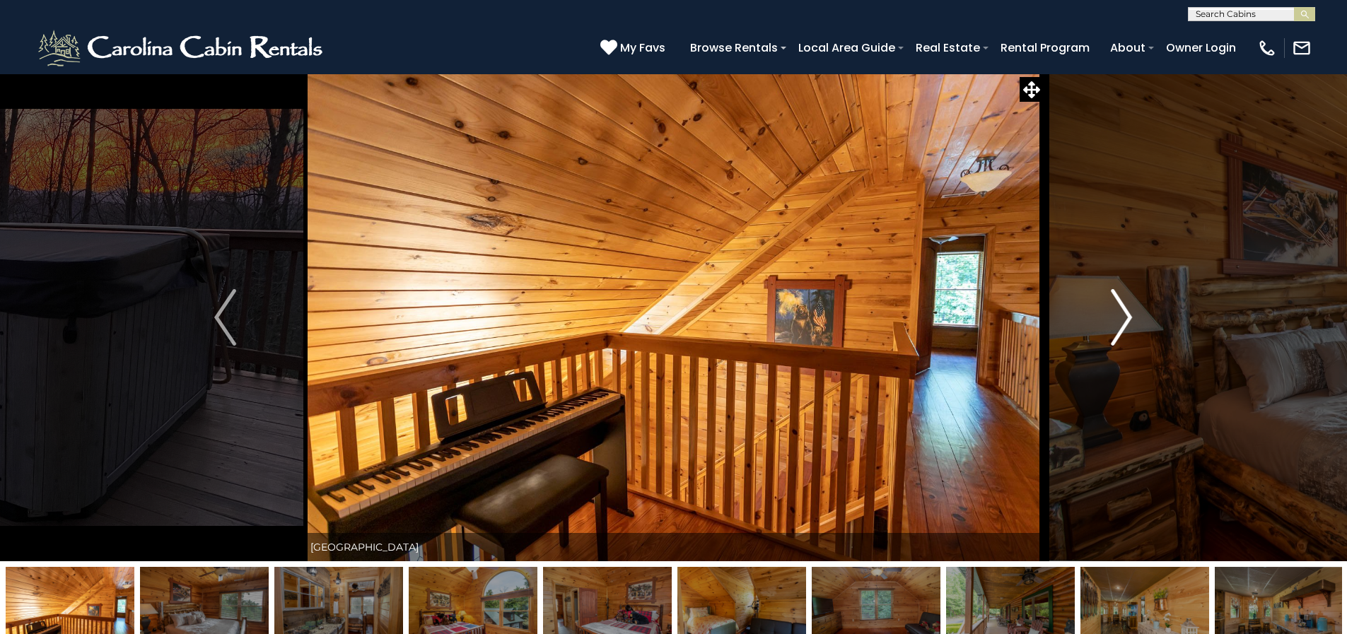
click at [1130, 317] on img "Next" at bounding box center [1120, 317] width 21 height 57
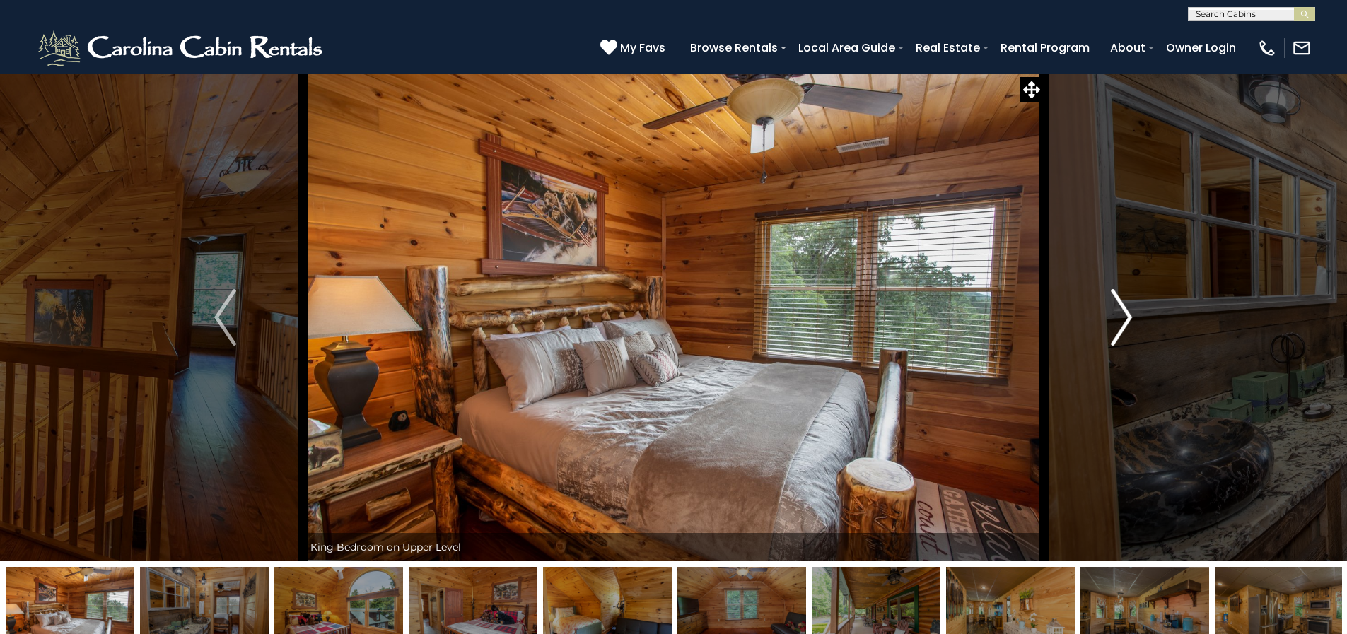
click at [1130, 317] on img "Next" at bounding box center [1120, 317] width 21 height 57
